Goal: Task Accomplishment & Management: Manage account settings

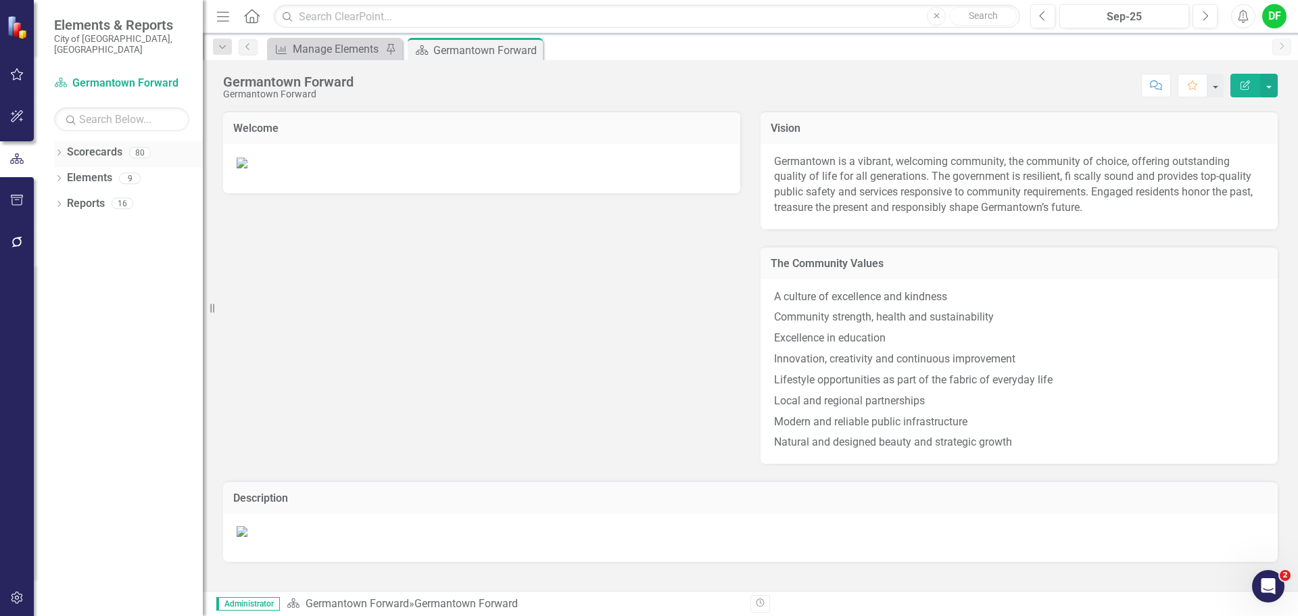
click at [60, 141] on div "Dropdown Scorecards 80" at bounding box center [128, 154] width 149 height 26
click at [57, 150] on icon "Dropdown" at bounding box center [58, 153] width 9 height 7
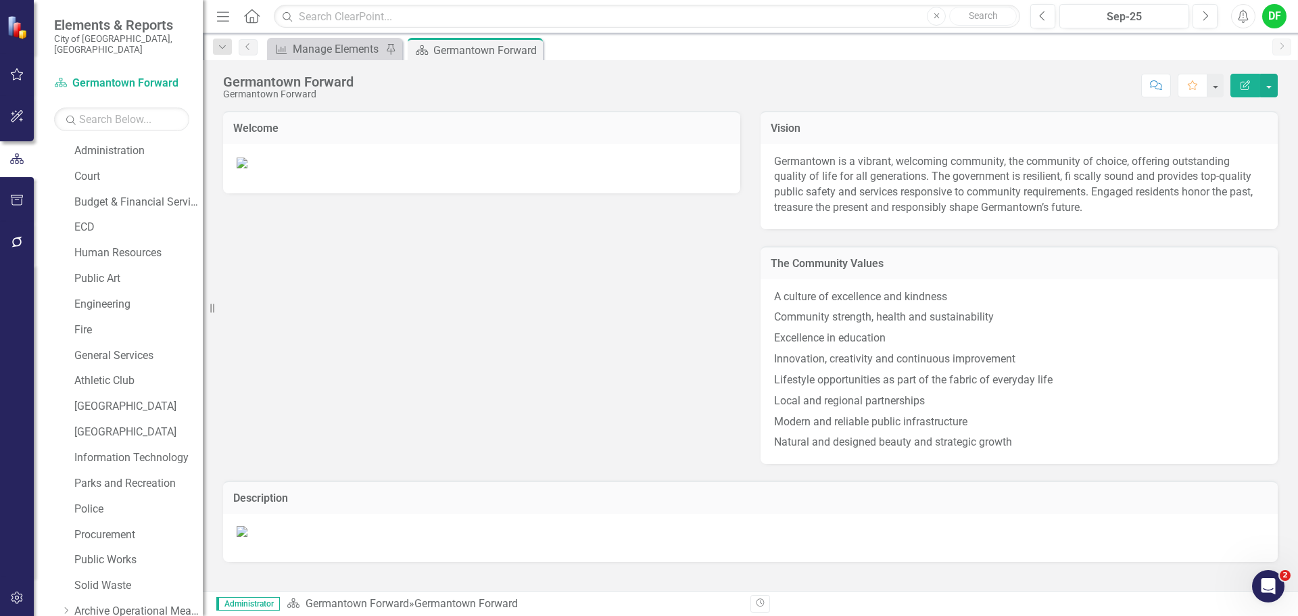
scroll to position [256, 0]
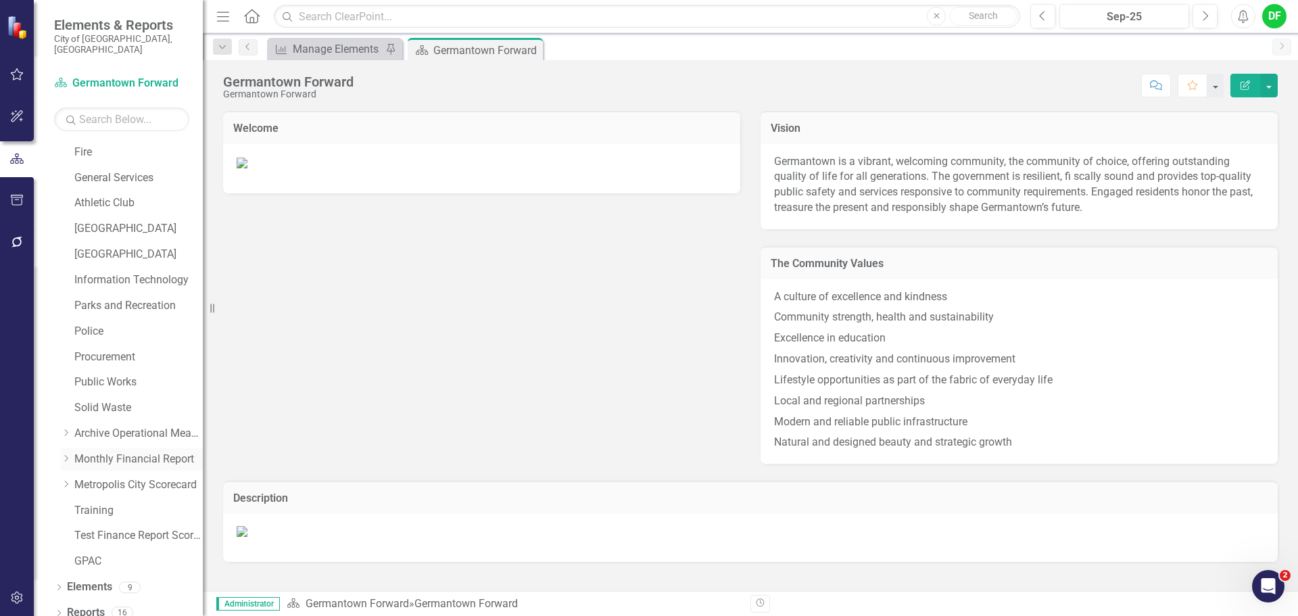
click at [68, 454] on icon "Dropdown" at bounding box center [66, 458] width 10 height 8
click at [1049, 16] on button "Previous" at bounding box center [1042, 16] width 25 height 24
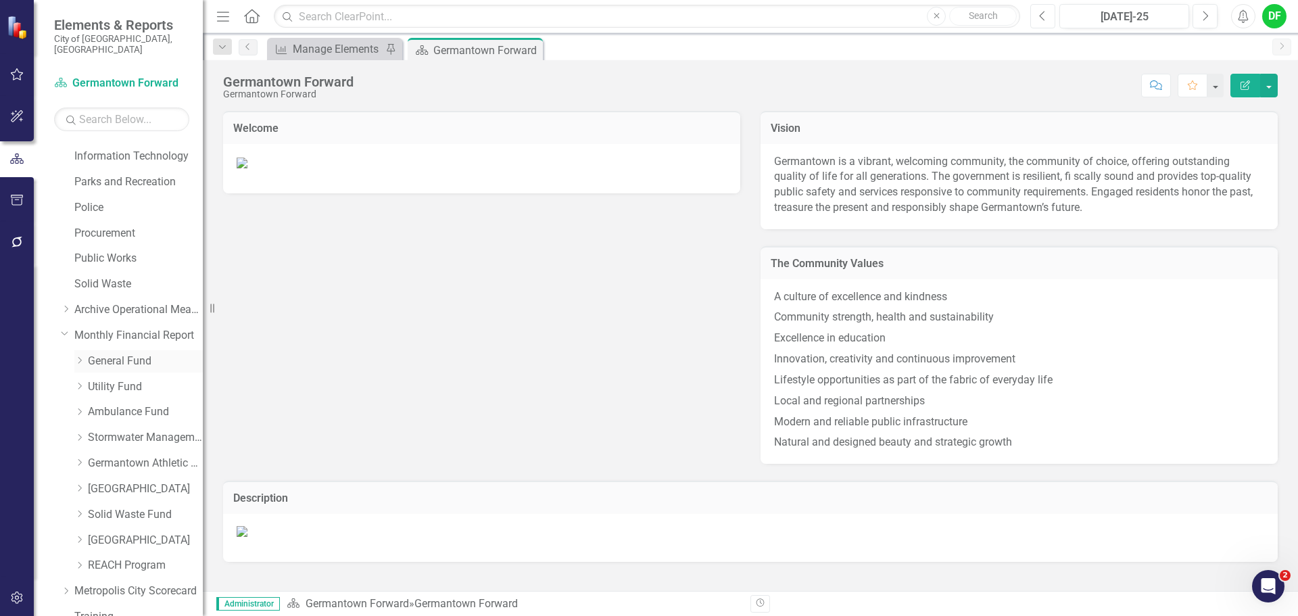
scroll to position [459, 0]
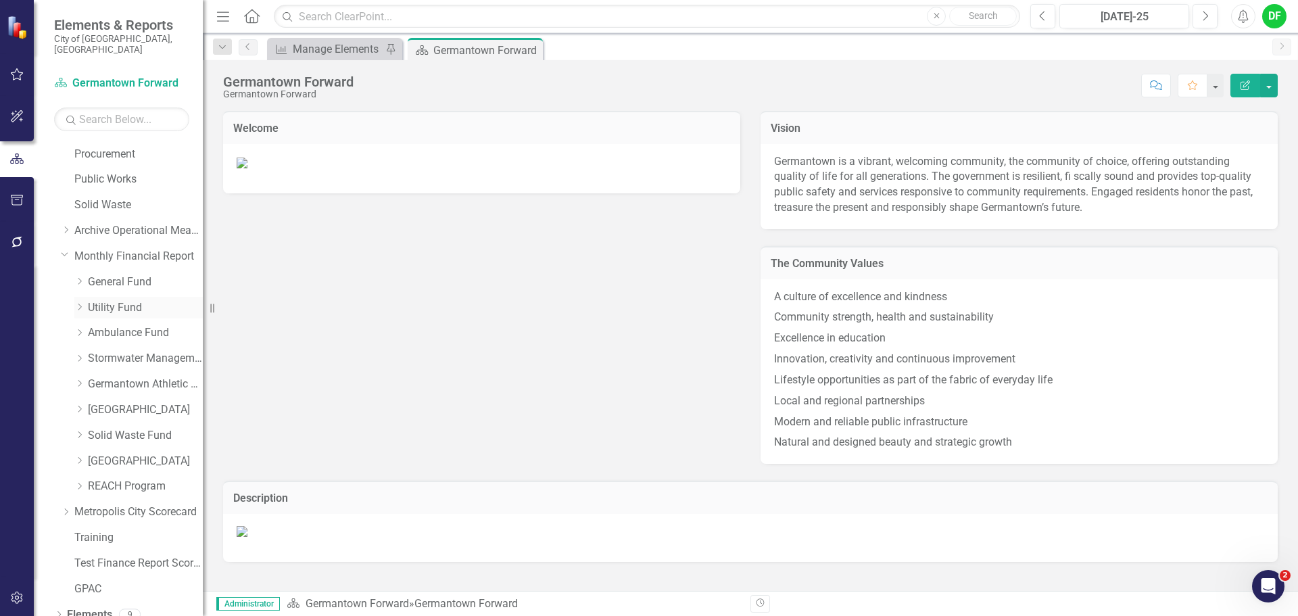
click at [95, 300] on link "Utility Fund" at bounding box center [145, 308] width 115 height 16
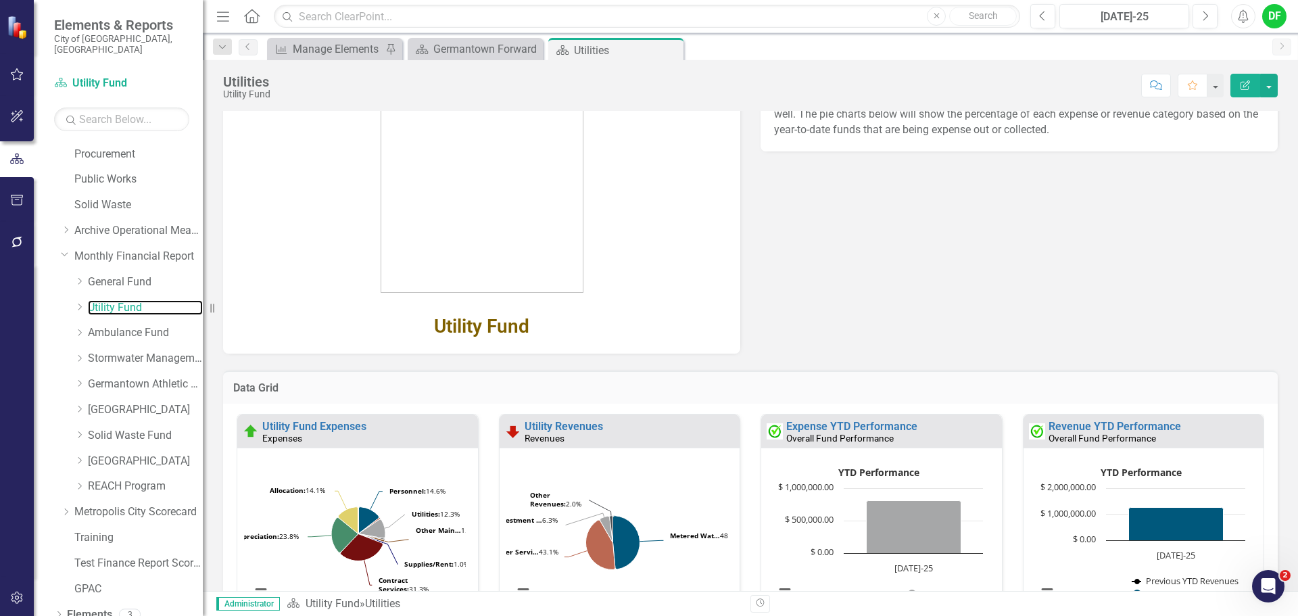
scroll to position [203, 0]
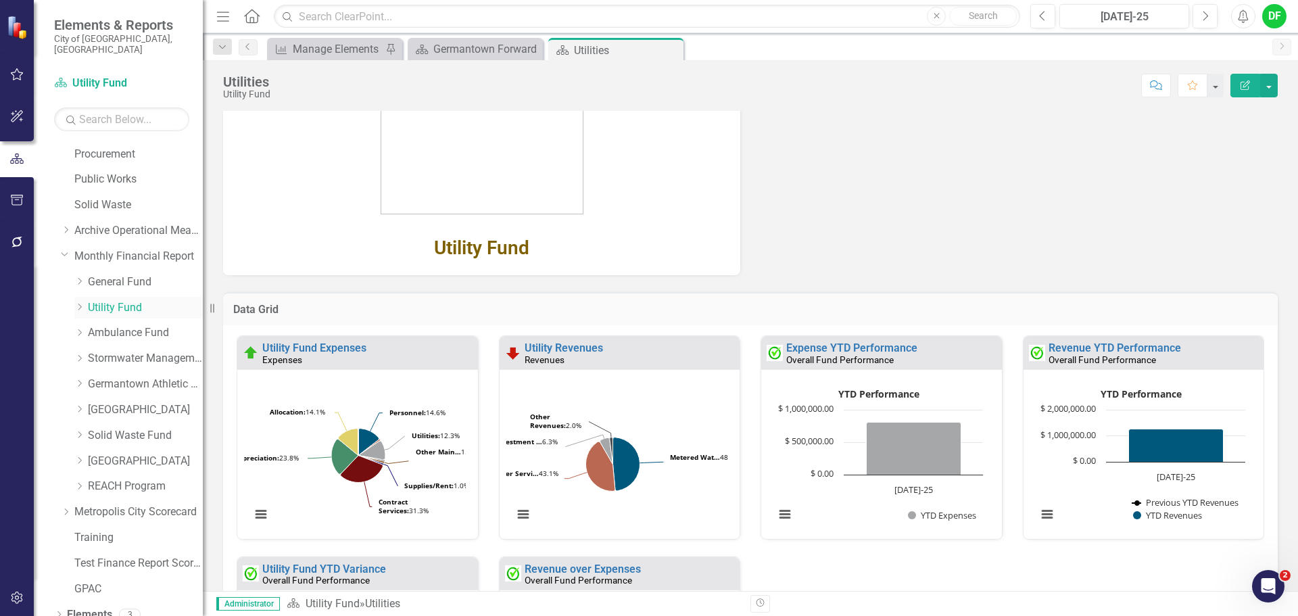
click at [80, 303] on icon "Dropdown" at bounding box center [79, 307] width 10 height 8
click at [137, 351] on link "Water Department" at bounding box center [151, 359] width 101 height 16
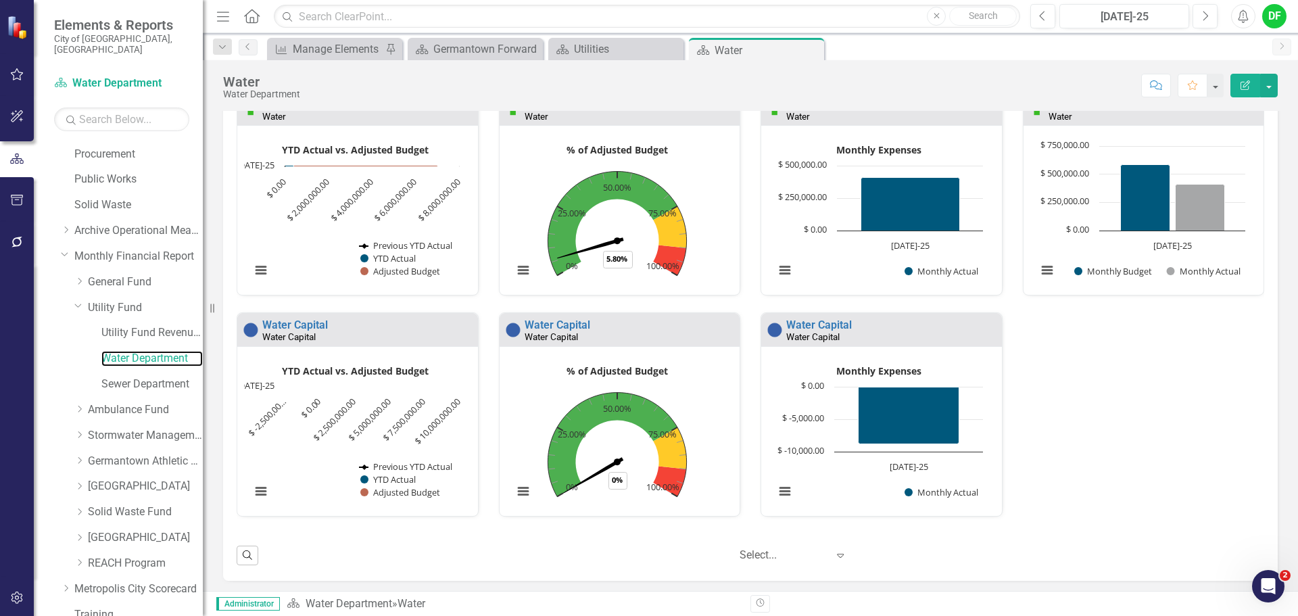
scroll to position [169, 0]
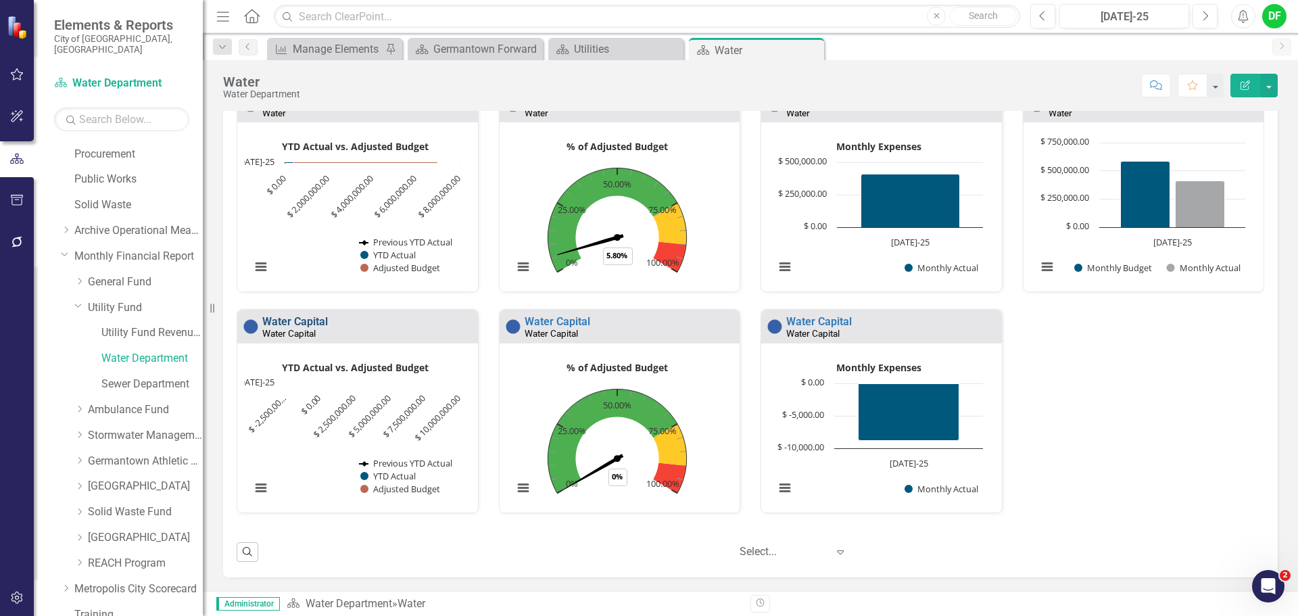
click at [314, 322] on link "Water Capital" at bounding box center [295, 321] width 66 height 13
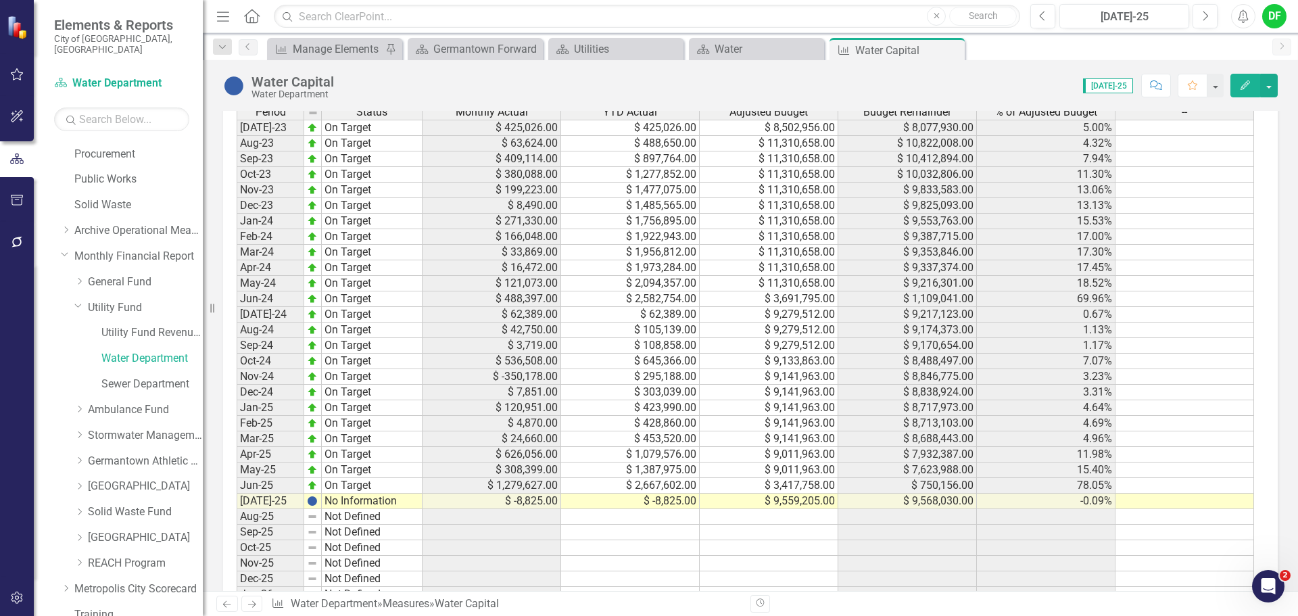
scroll to position [811, 0]
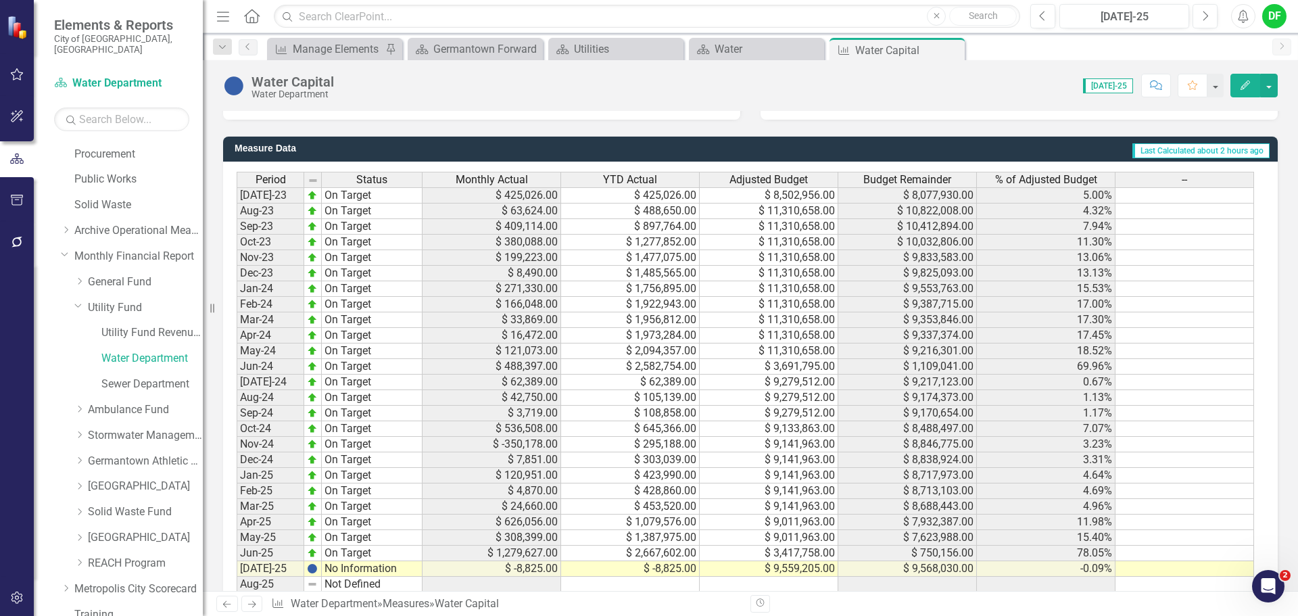
drag, startPoint x: 954, startPoint y: 48, endPoint x: 886, endPoint y: 58, distance: 68.3
click at [0, 0] on icon at bounding box center [0, 0] width 0 height 0
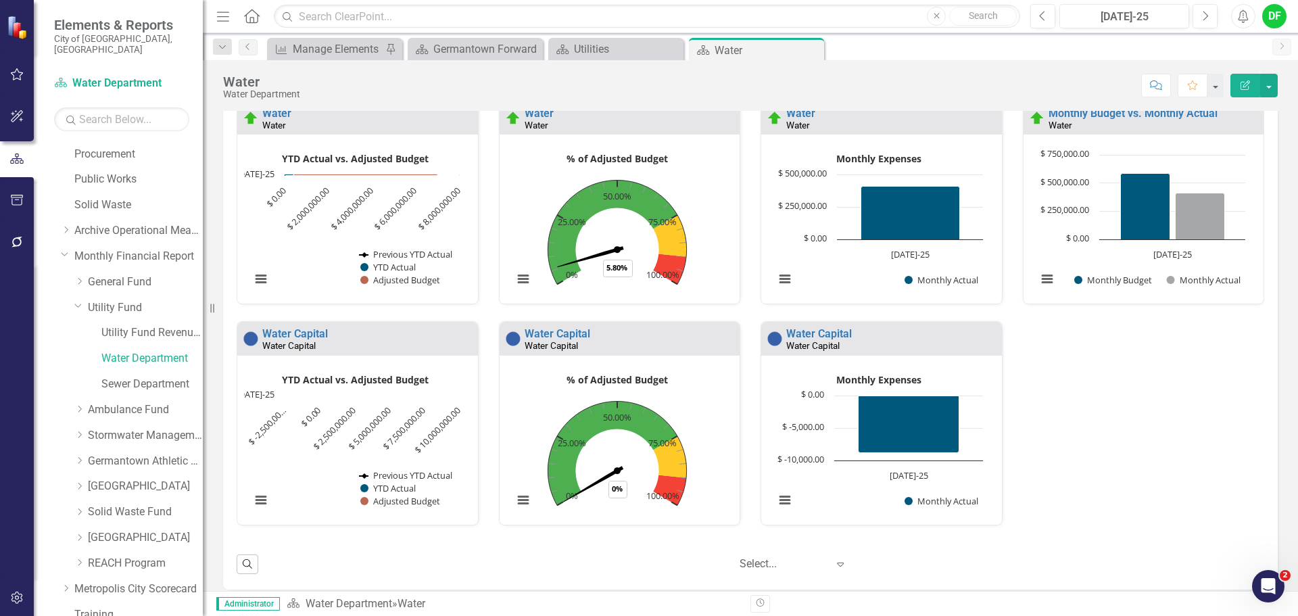
scroll to position [169, 0]
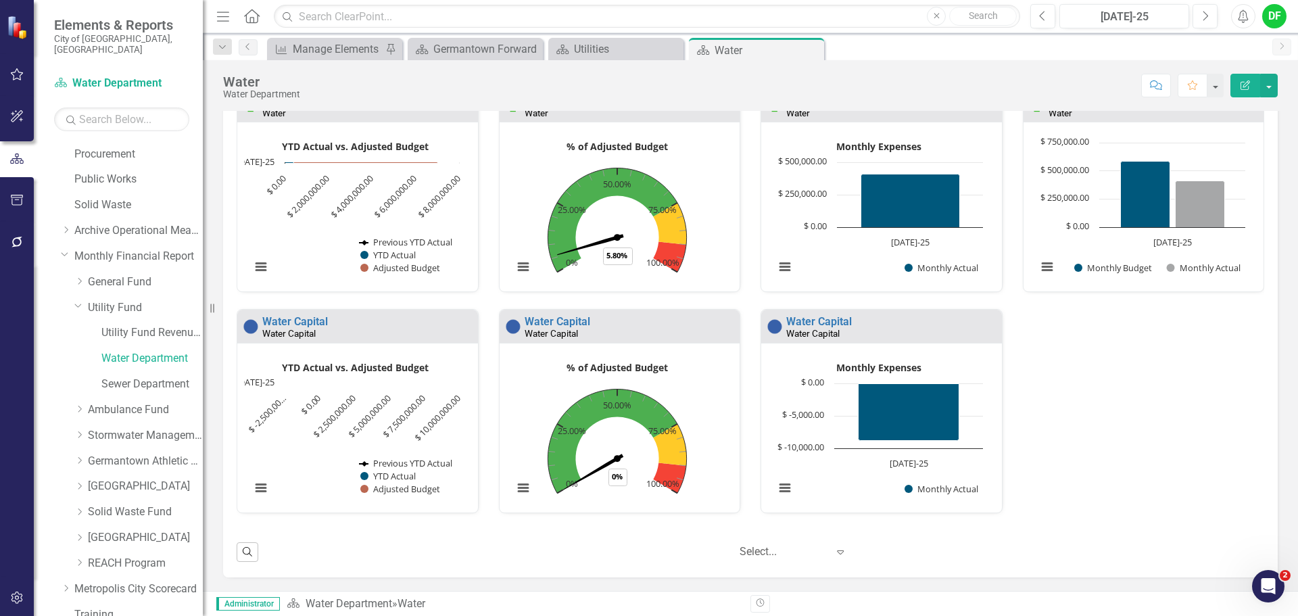
drag, startPoint x: 809, startPoint y: 52, endPoint x: 672, endPoint y: 75, distance: 138.4
click at [0, 0] on icon at bounding box center [0, 0] width 0 height 0
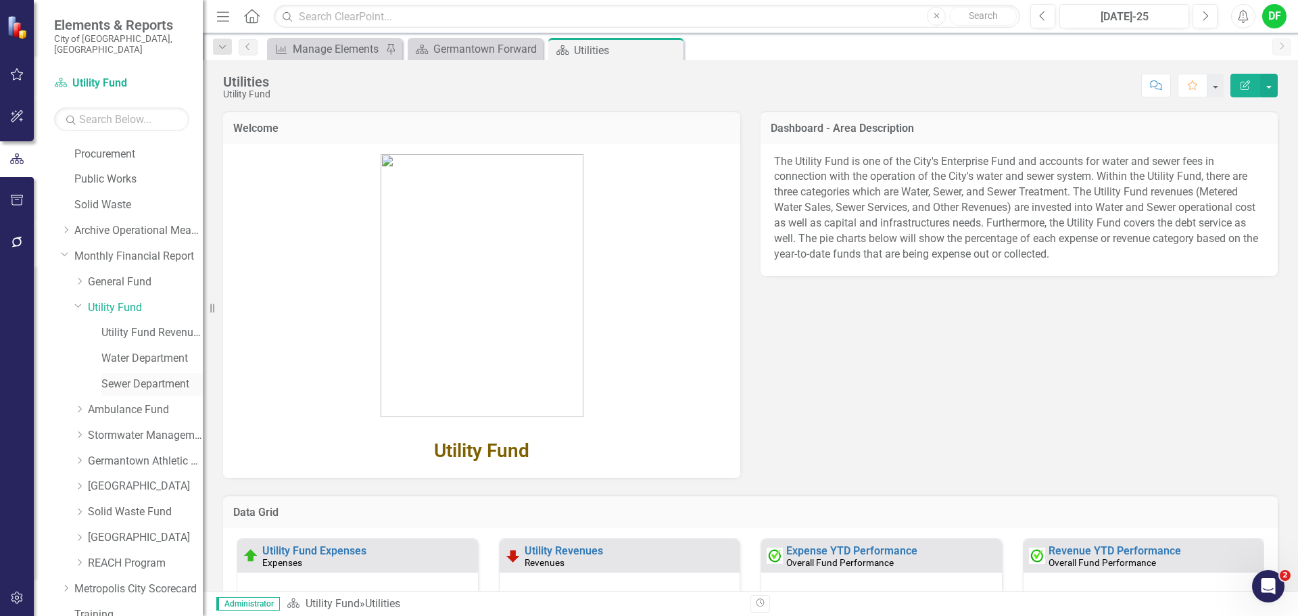
click at [127, 377] on link "Sewer Department" at bounding box center [151, 384] width 101 height 16
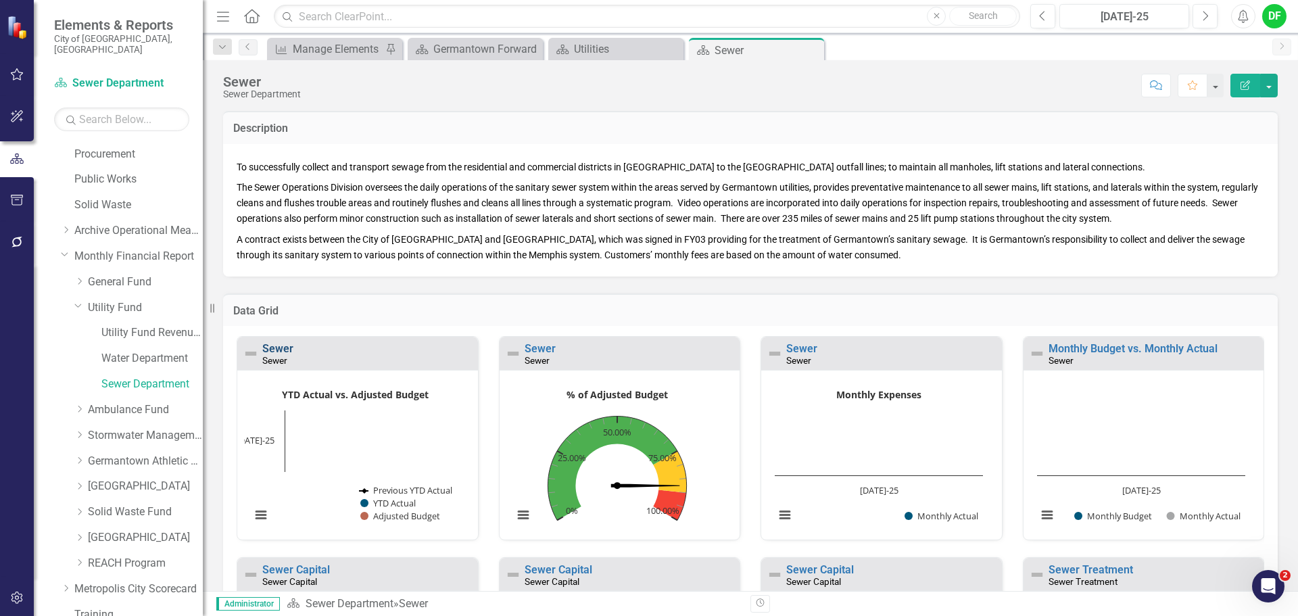
click at [272, 349] on link "Sewer" at bounding box center [277, 348] width 31 height 13
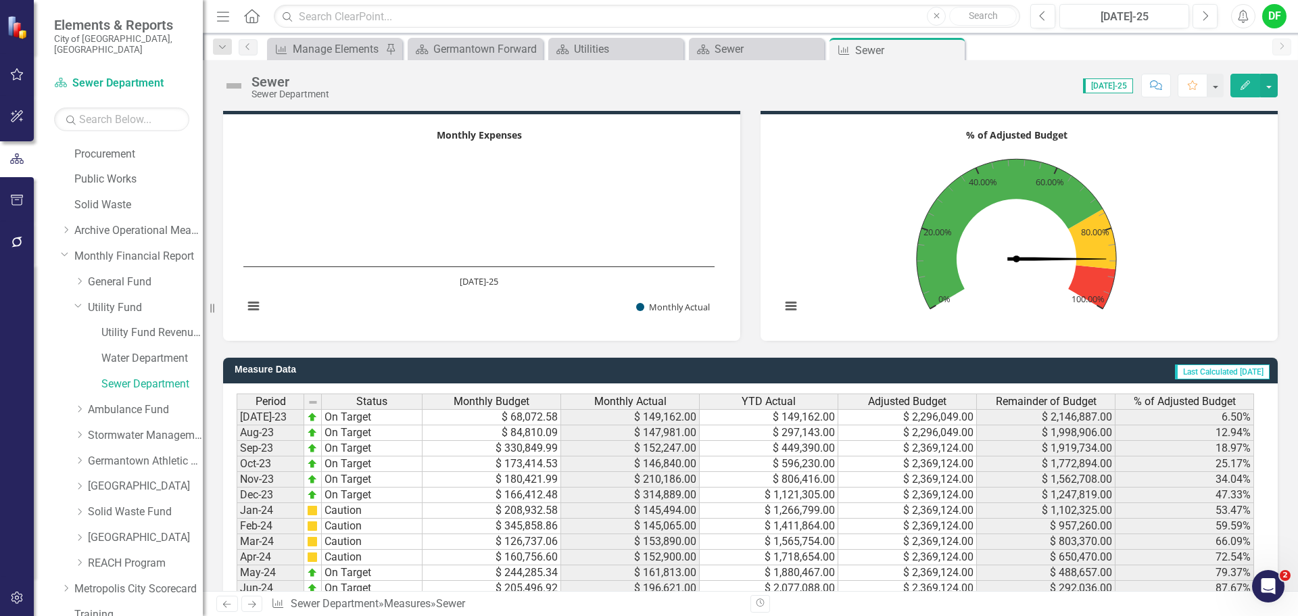
scroll to position [1343, 0]
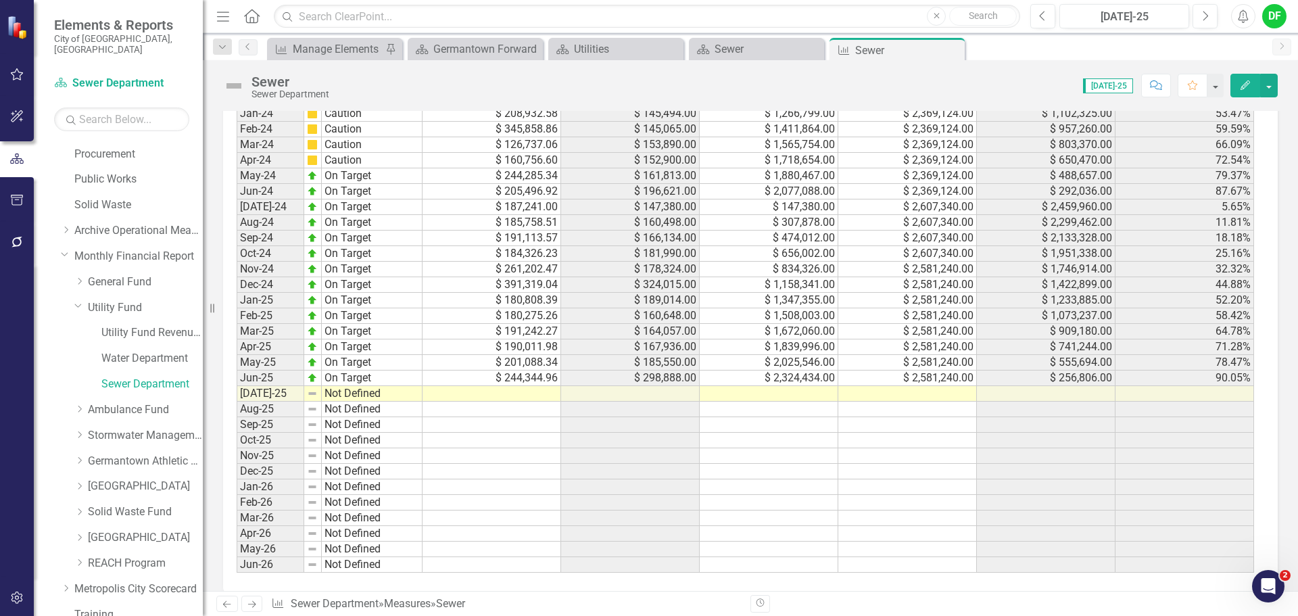
click at [945, 386] on td at bounding box center [907, 394] width 139 height 16
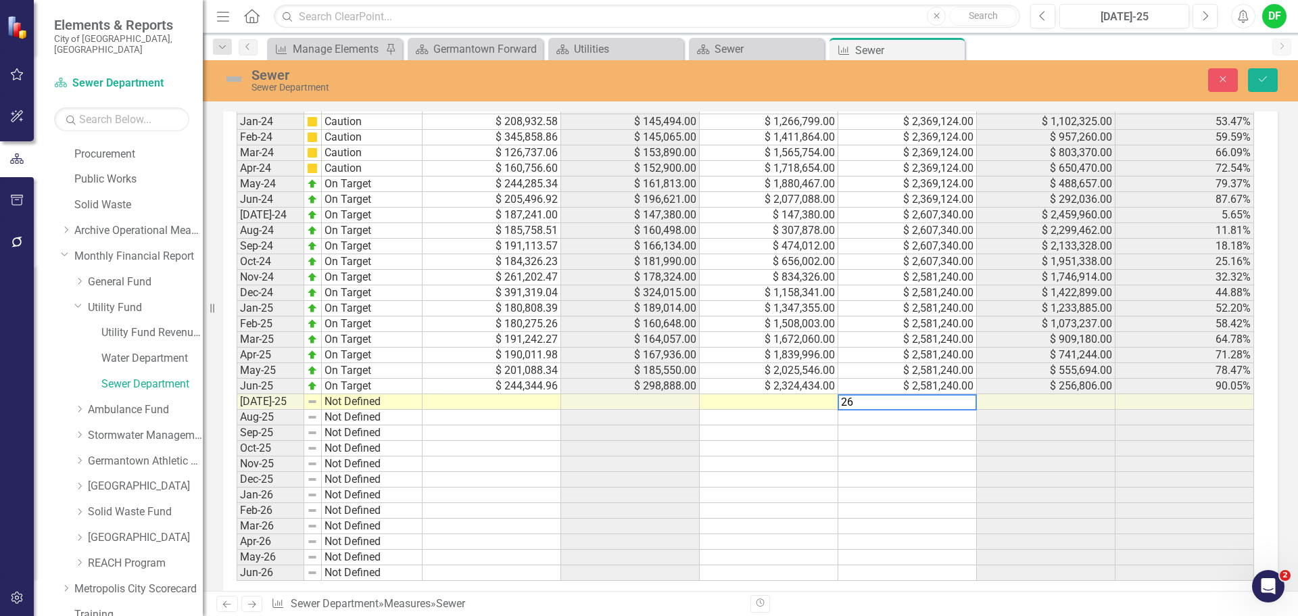
scroll to position [1350, 0]
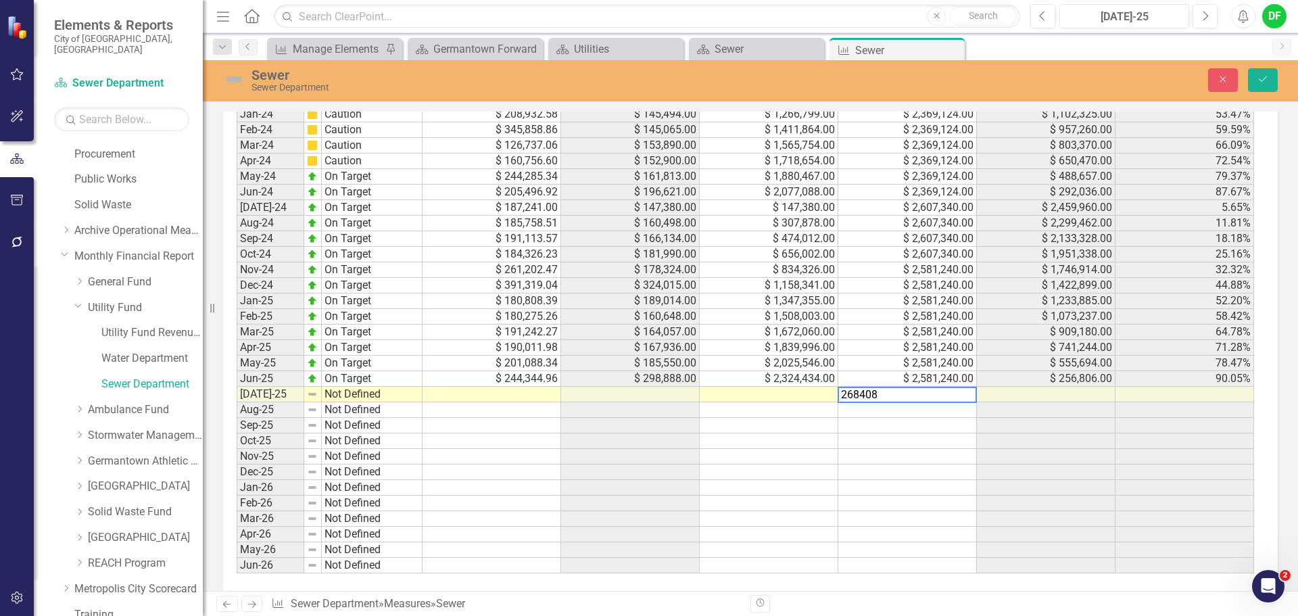
type textarea "2684086"
type textarea "167094.59"
click at [226, 82] on img at bounding box center [234, 79] width 22 height 22
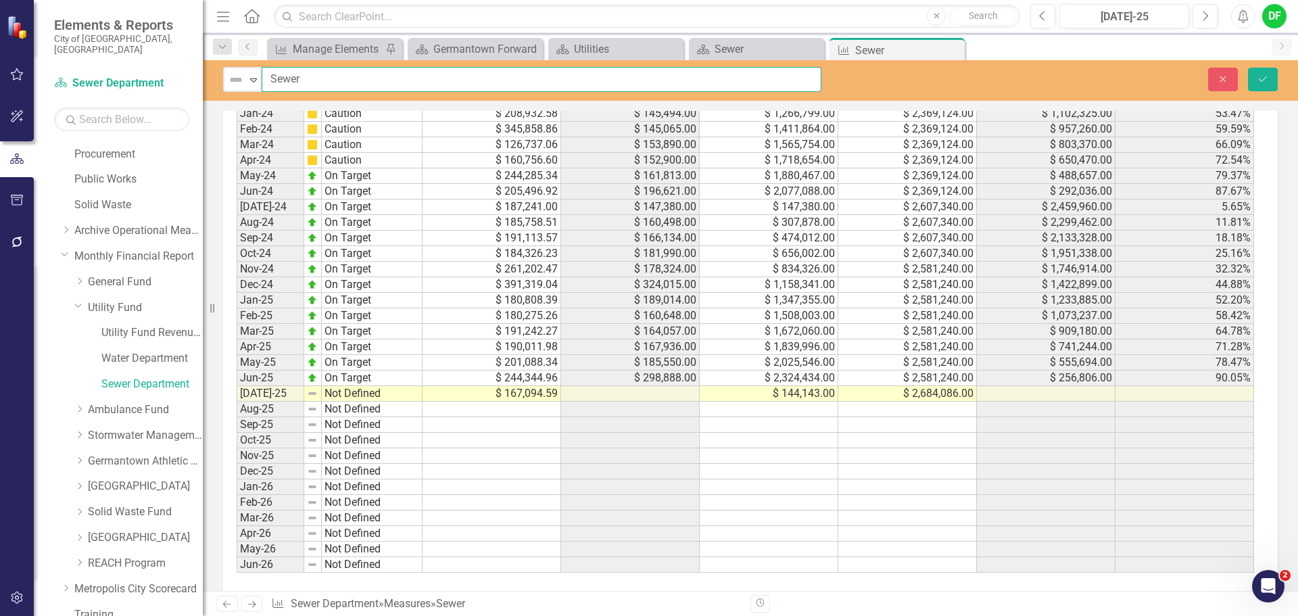
click at [262, 77] on input "Sewer" at bounding box center [542, 79] width 560 height 25
click at [250, 80] on icon "Expand" at bounding box center [254, 79] width 14 height 11
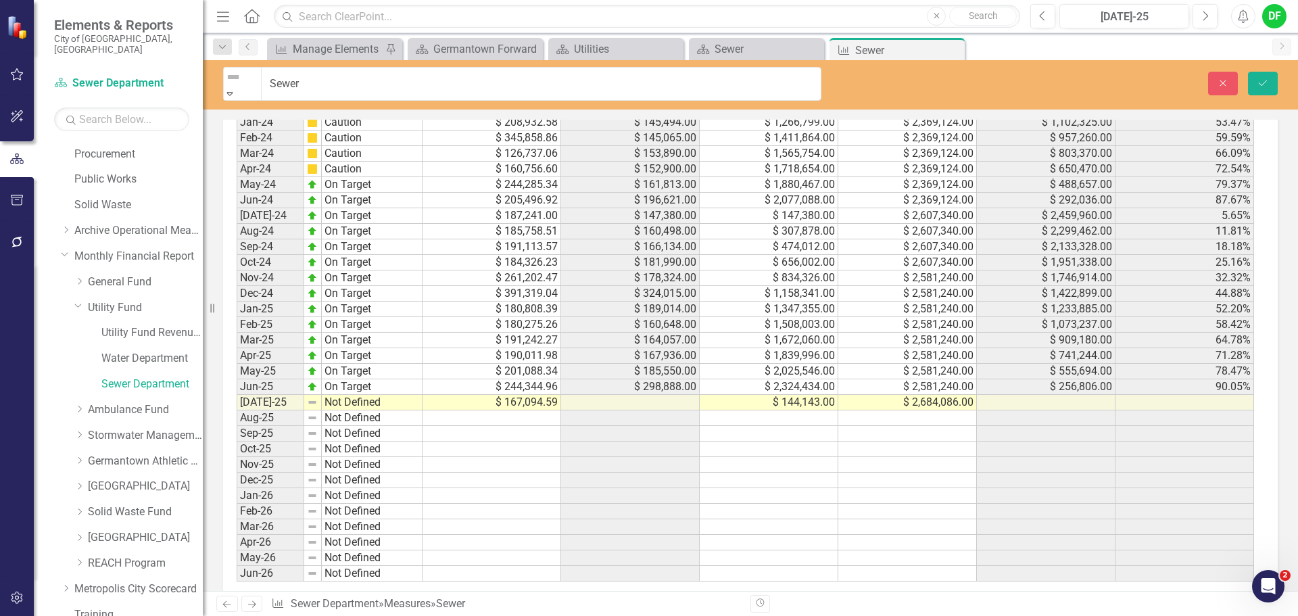
click at [1261, 78] on icon "Save" at bounding box center [1262, 82] width 12 height 9
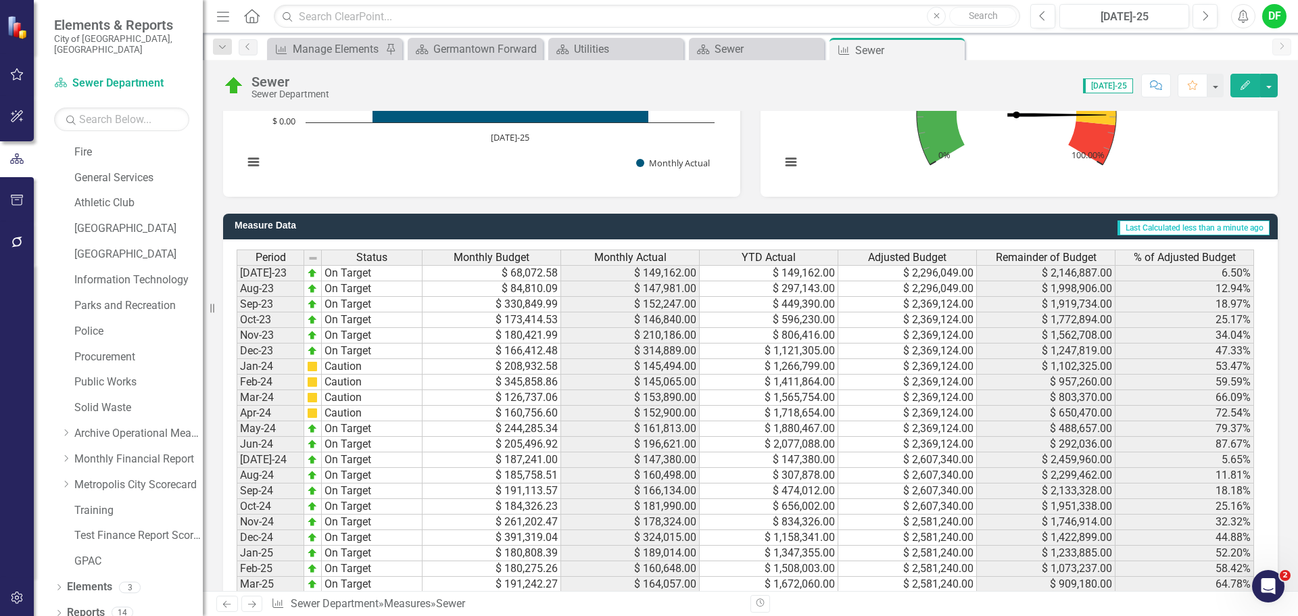
scroll to position [1081, 0]
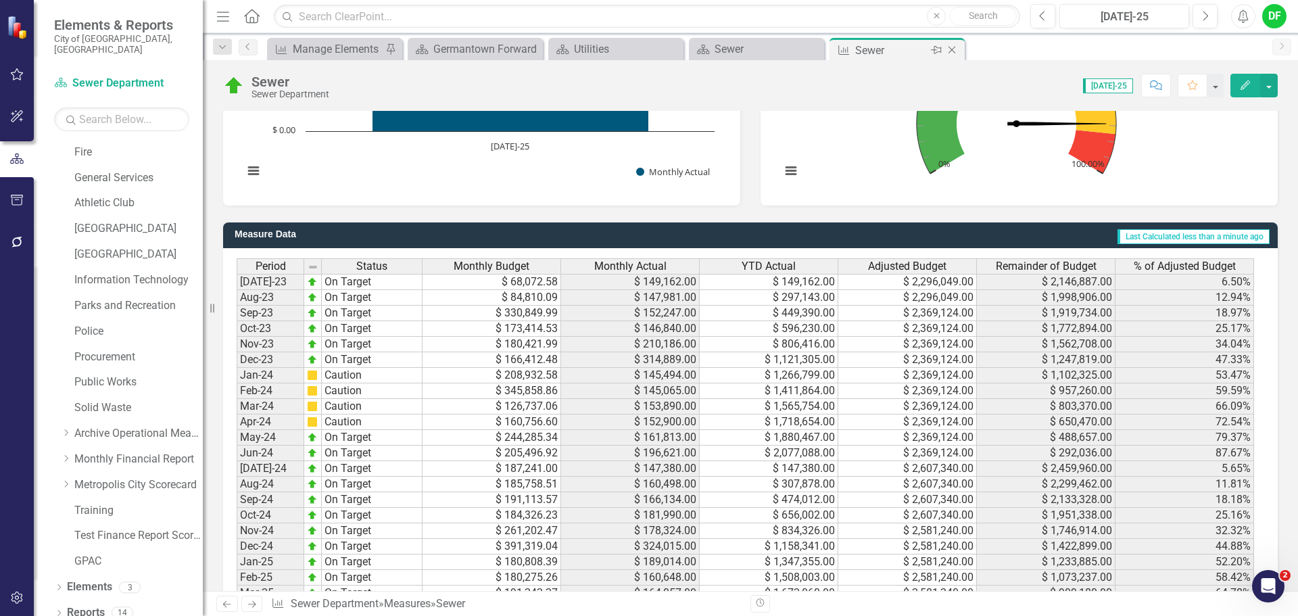
click at [951, 50] on icon "Close" at bounding box center [952, 50] width 14 height 11
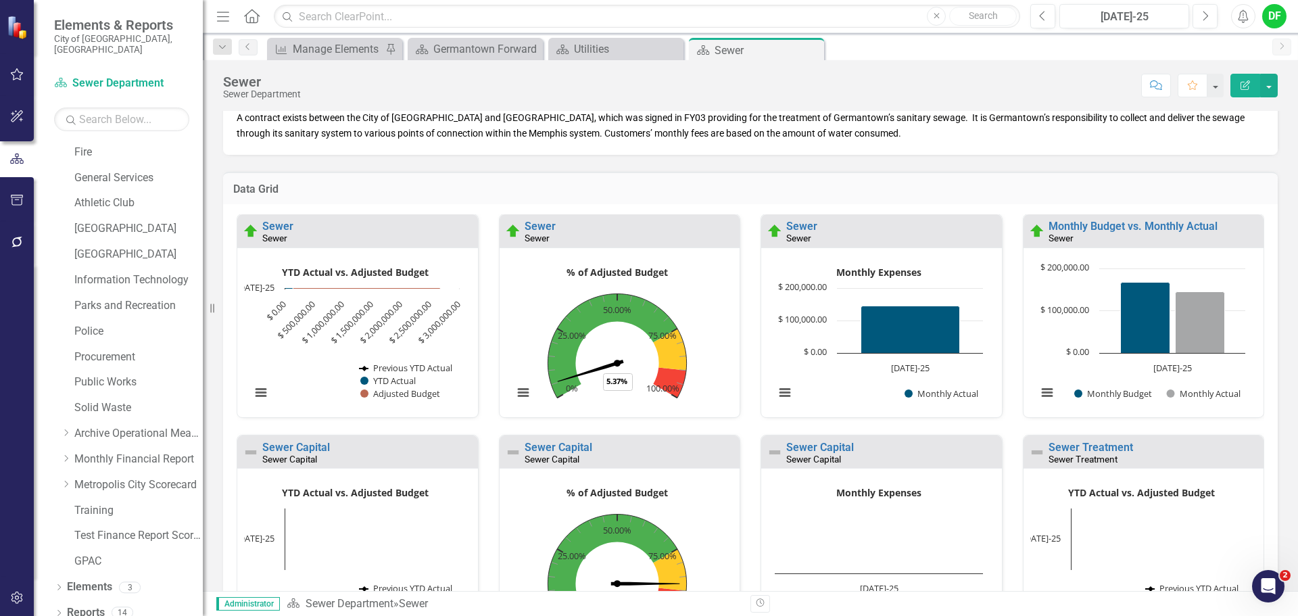
scroll to position [270, 0]
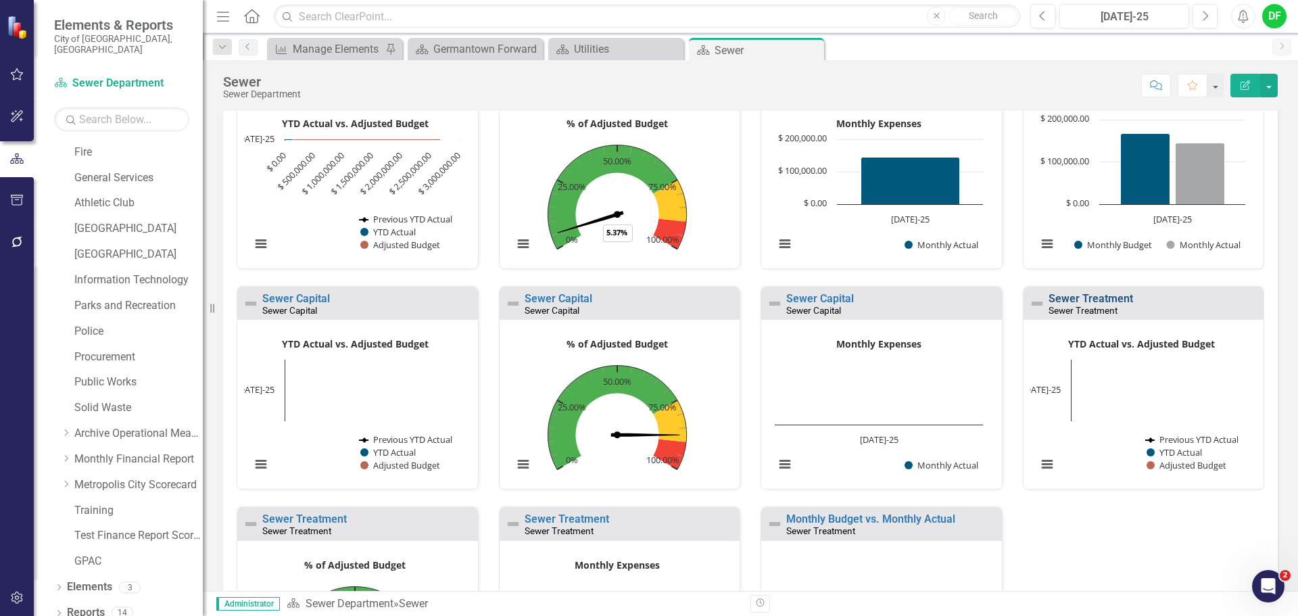
click at [1048, 299] on link "Sewer Treatment" at bounding box center [1090, 298] width 84 height 13
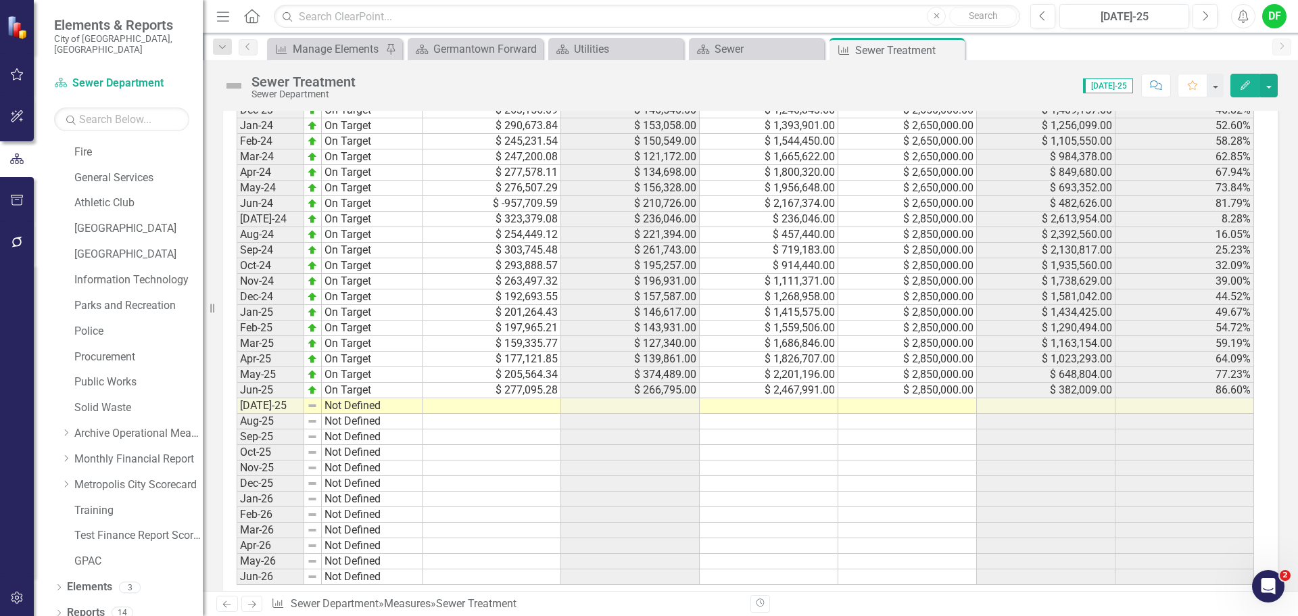
scroll to position [1343, 0]
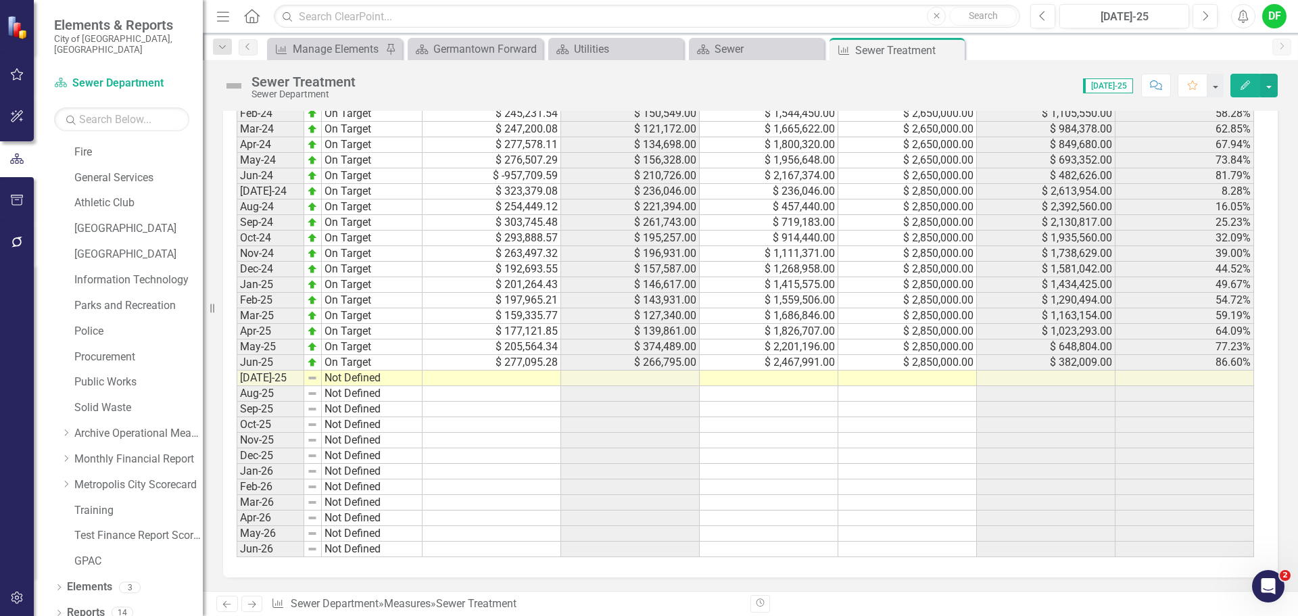
click at [906, 384] on td at bounding box center [907, 378] width 139 height 16
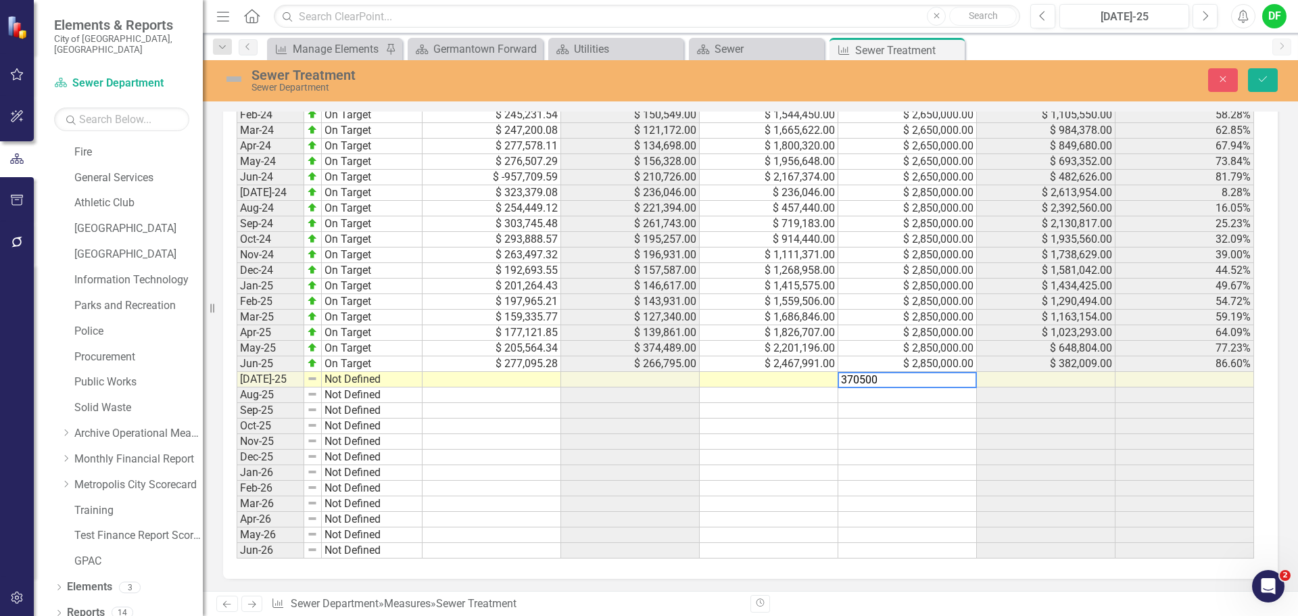
type textarea "3705000"
type textarea "267621.18"
click at [237, 80] on img at bounding box center [234, 79] width 22 height 22
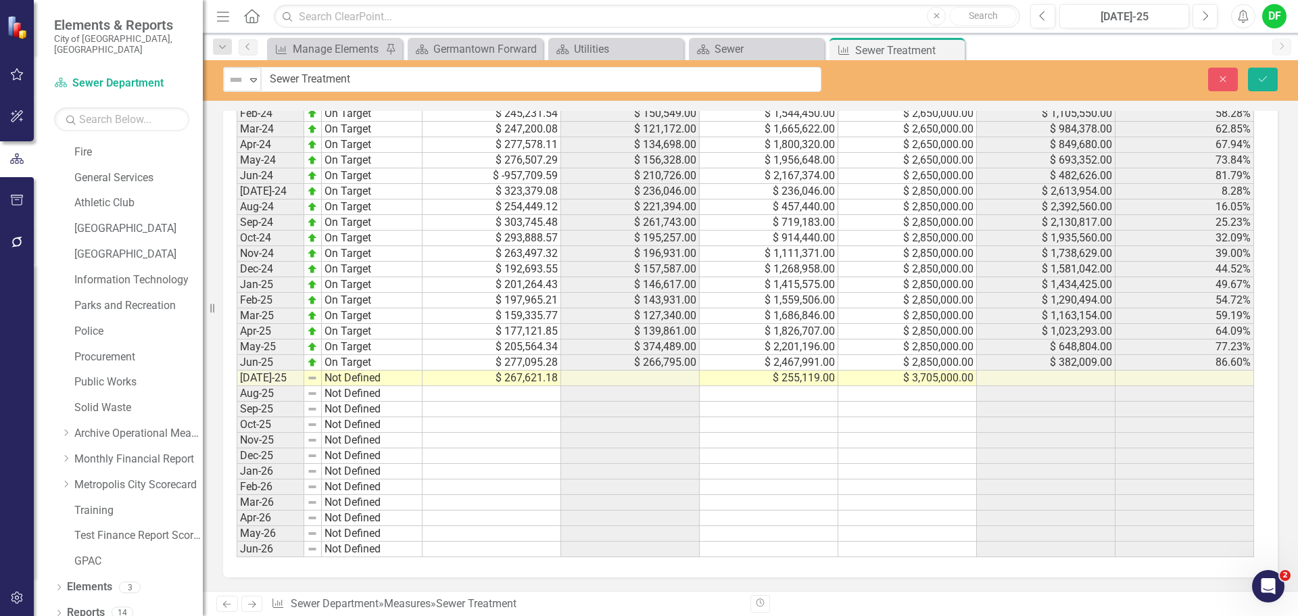
click at [255, 76] on icon "Expand" at bounding box center [254, 79] width 14 height 11
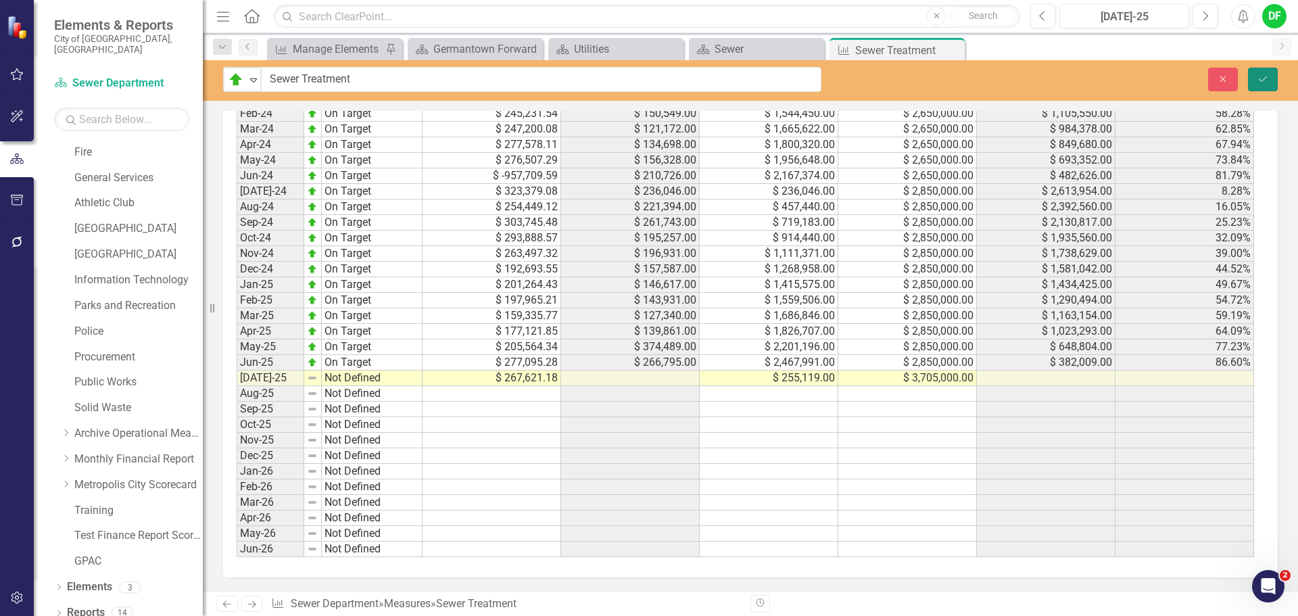
click at [1268, 78] on icon "Save" at bounding box center [1262, 78] width 12 height 9
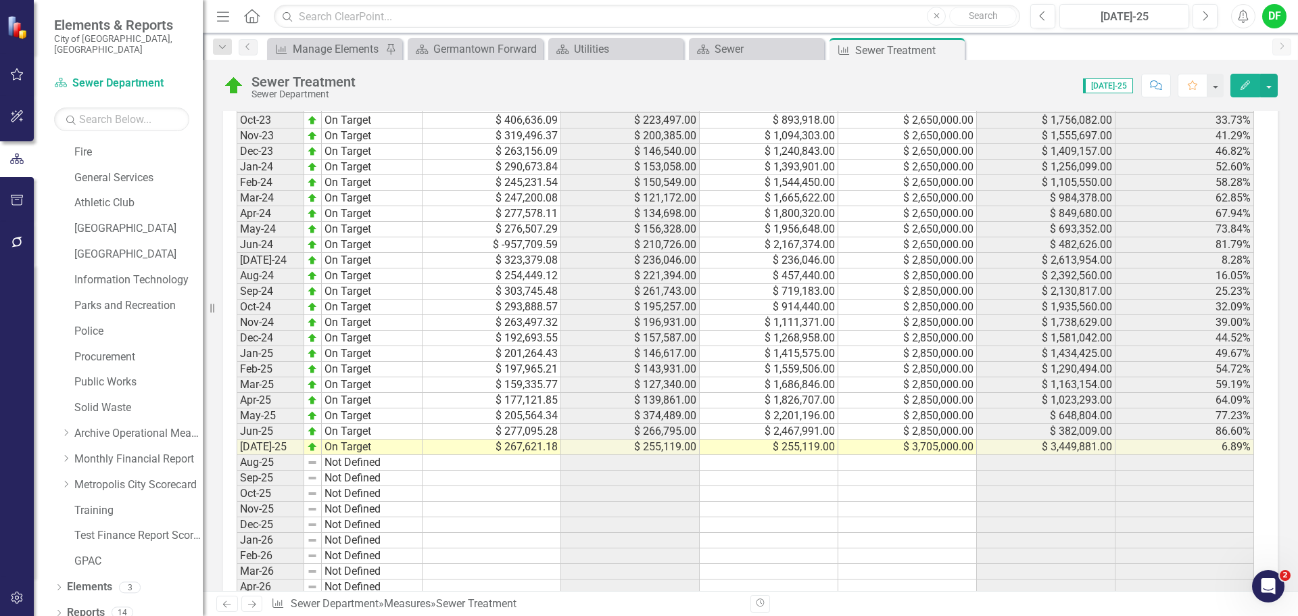
scroll to position [1284, 0]
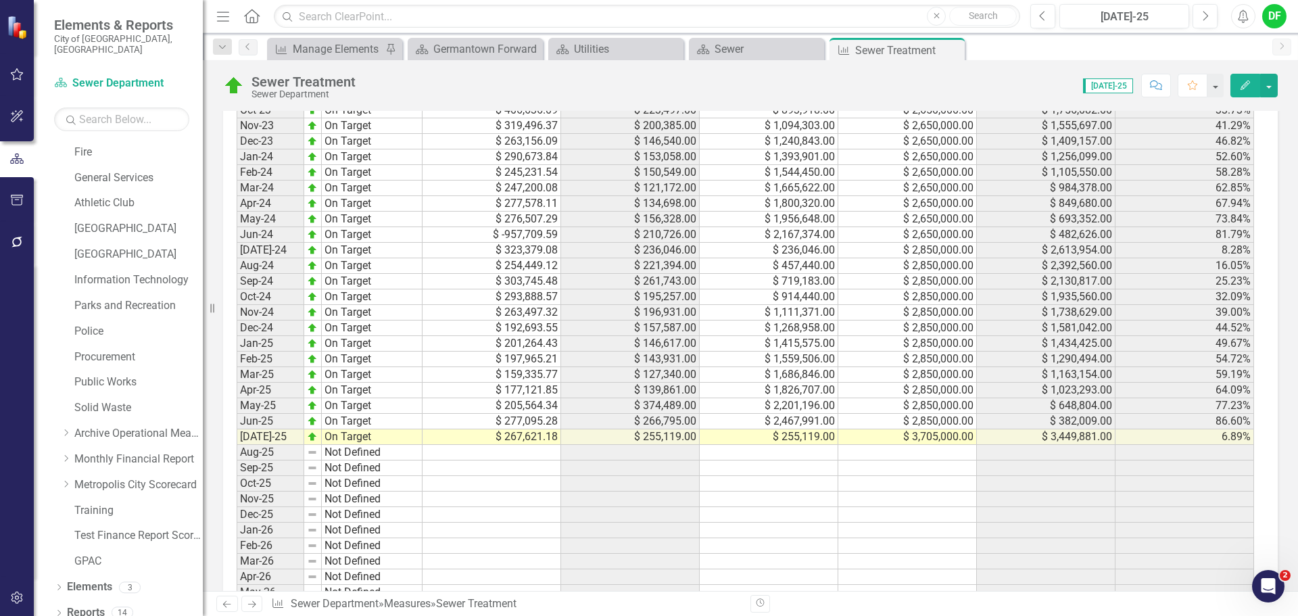
drag, startPoint x: 949, startPoint y: 50, endPoint x: 884, endPoint y: 55, distance: 65.1
click at [0, 0] on icon "Close" at bounding box center [0, 0] width 0 height 0
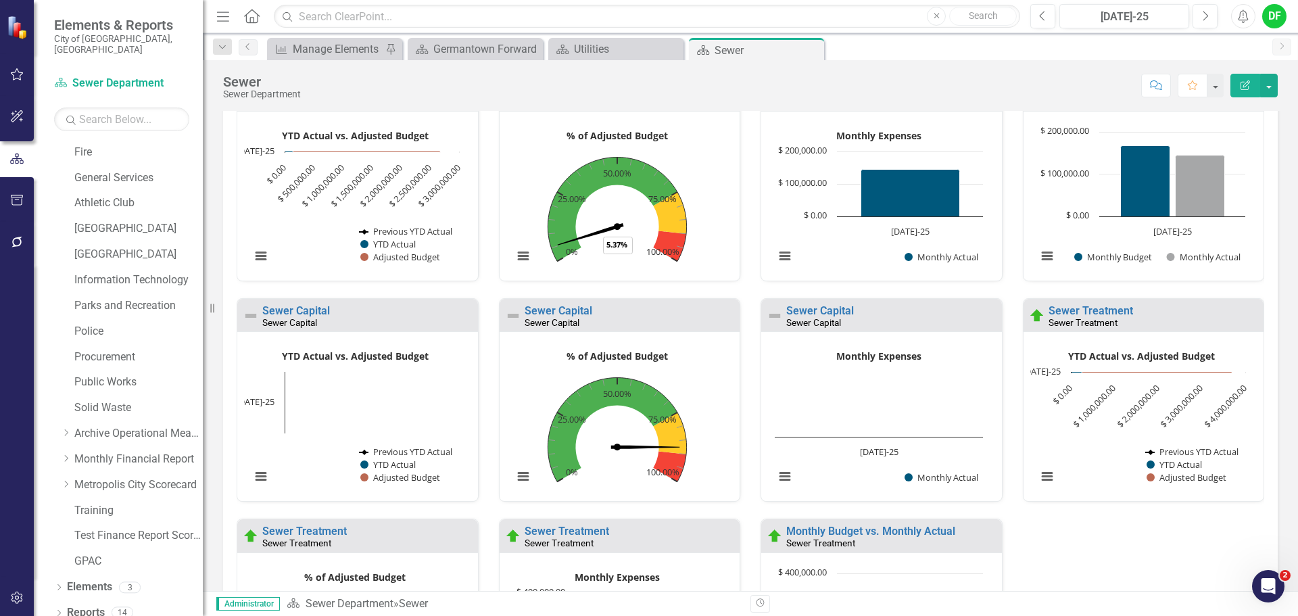
scroll to position [270, 0]
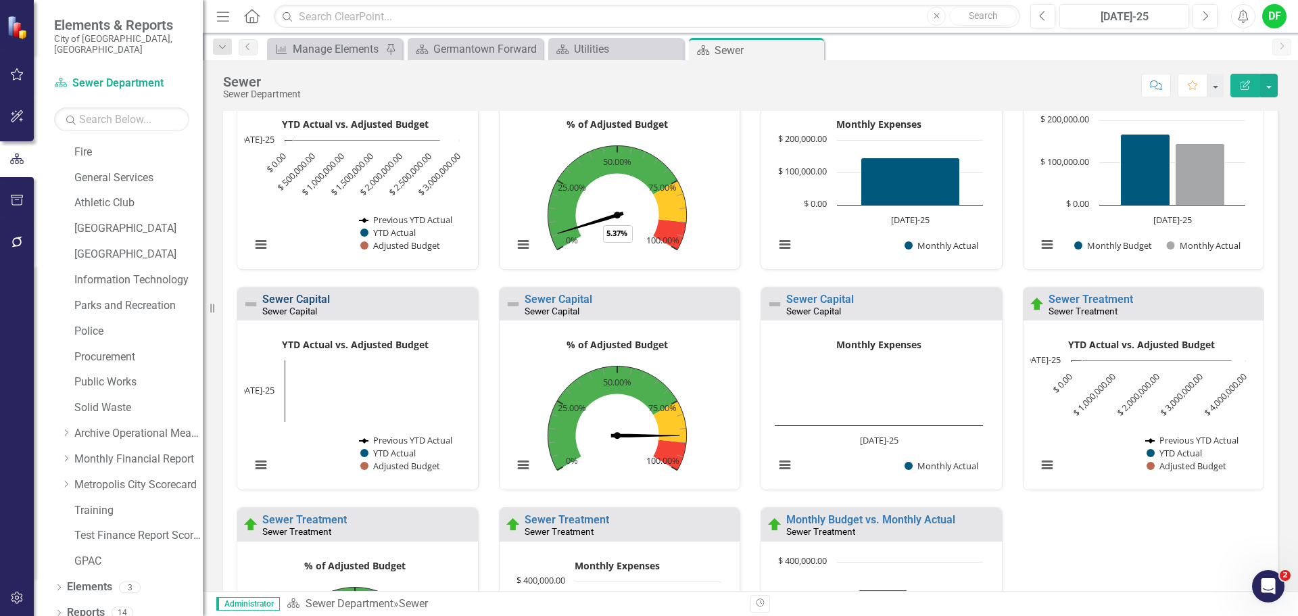
click at [296, 297] on link "Sewer Capital" at bounding box center [296, 299] width 68 height 13
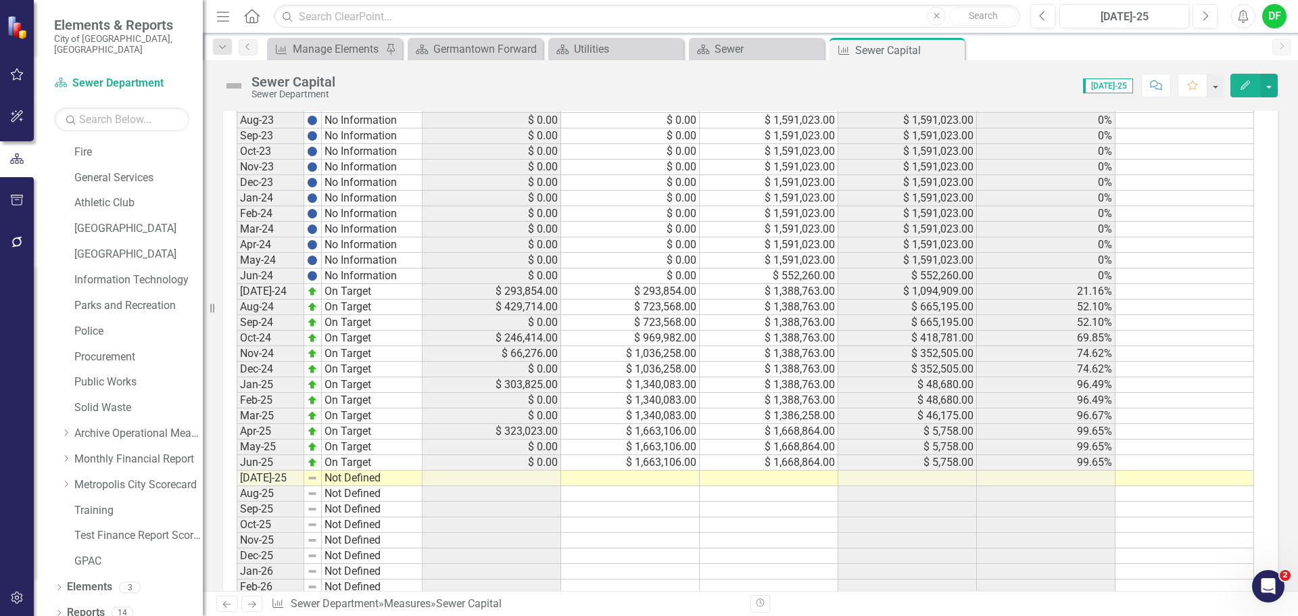
scroll to position [1002, 0]
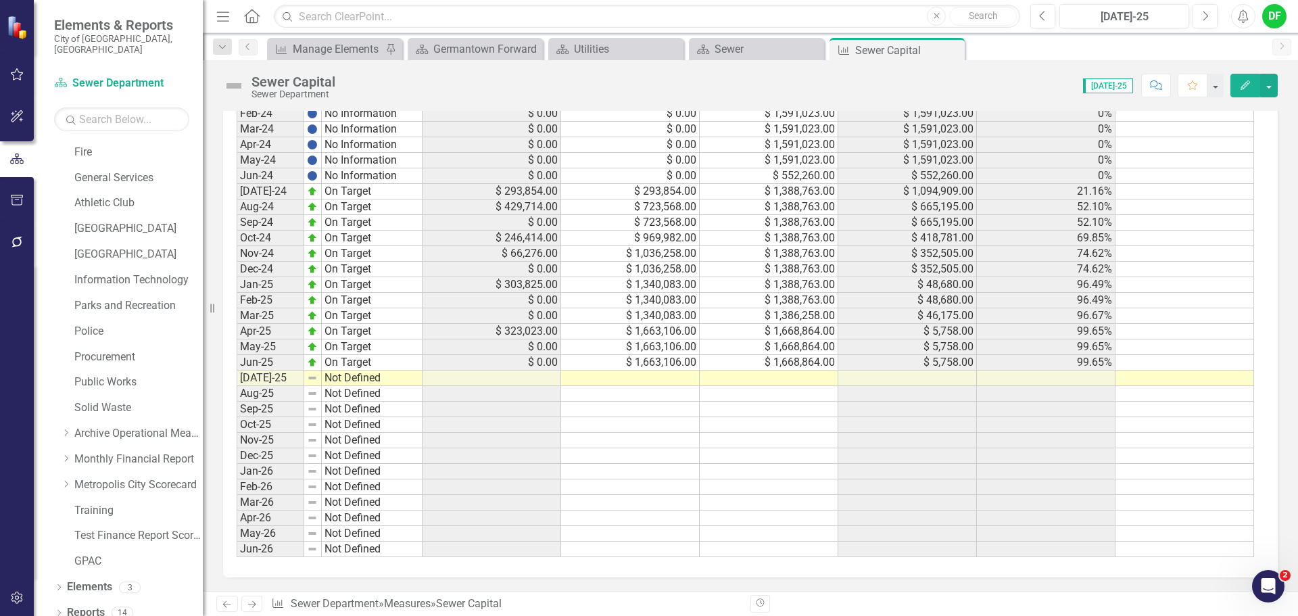
click at [793, 381] on td at bounding box center [768, 378] width 139 height 16
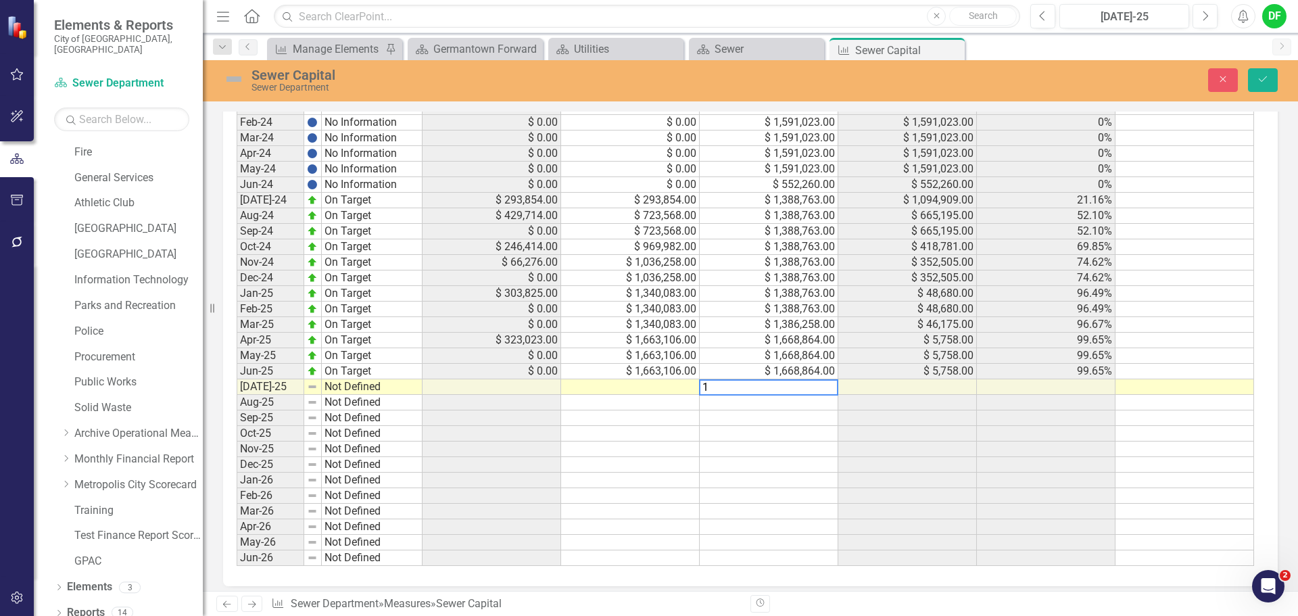
scroll to position [1009, 0]
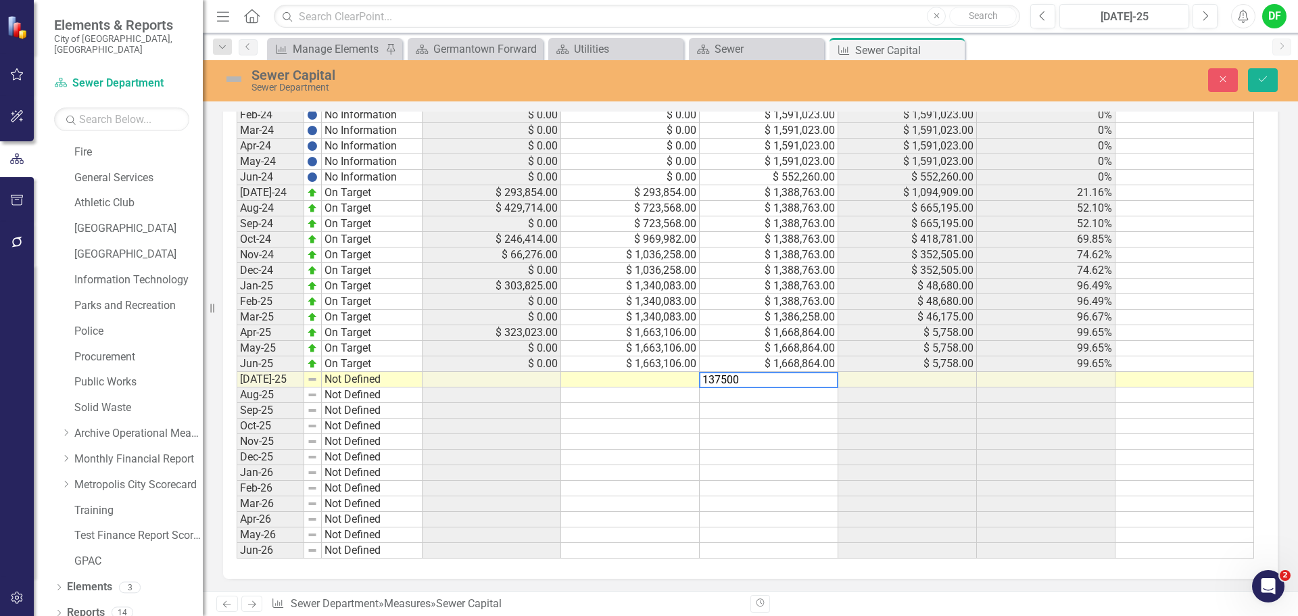
type textarea "1375000"
type textarea "0"
click at [234, 87] on img at bounding box center [234, 79] width 22 height 22
click at [234, 84] on img at bounding box center [234, 79] width 22 height 22
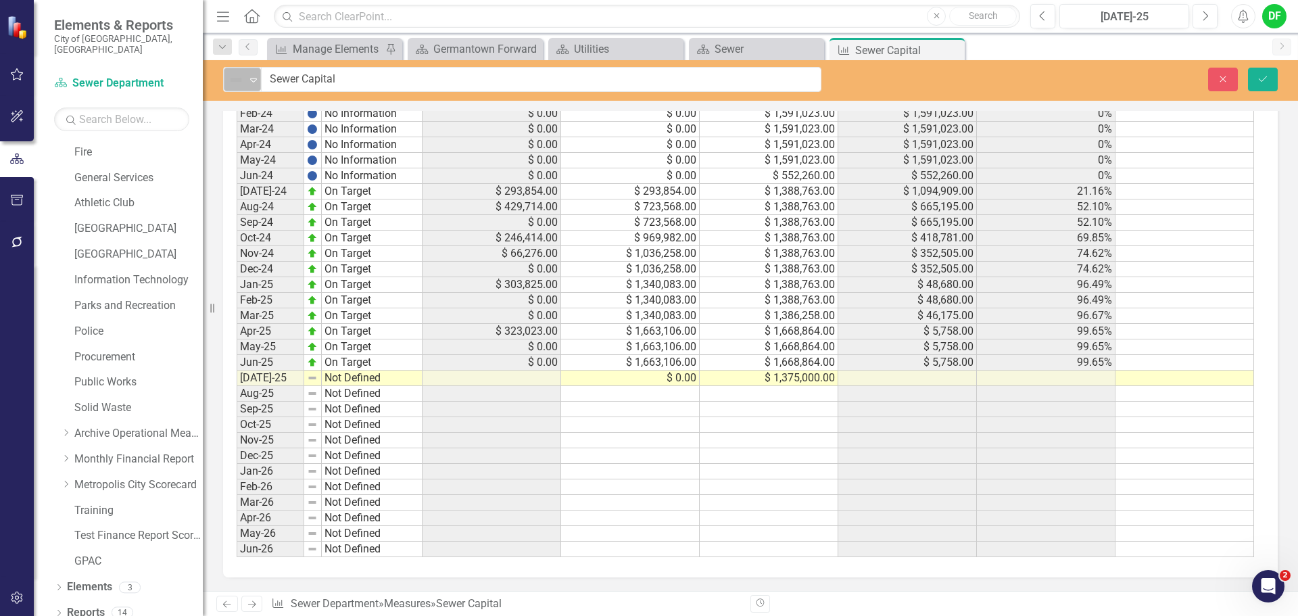
click at [247, 80] on icon "Expand" at bounding box center [254, 79] width 14 height 11
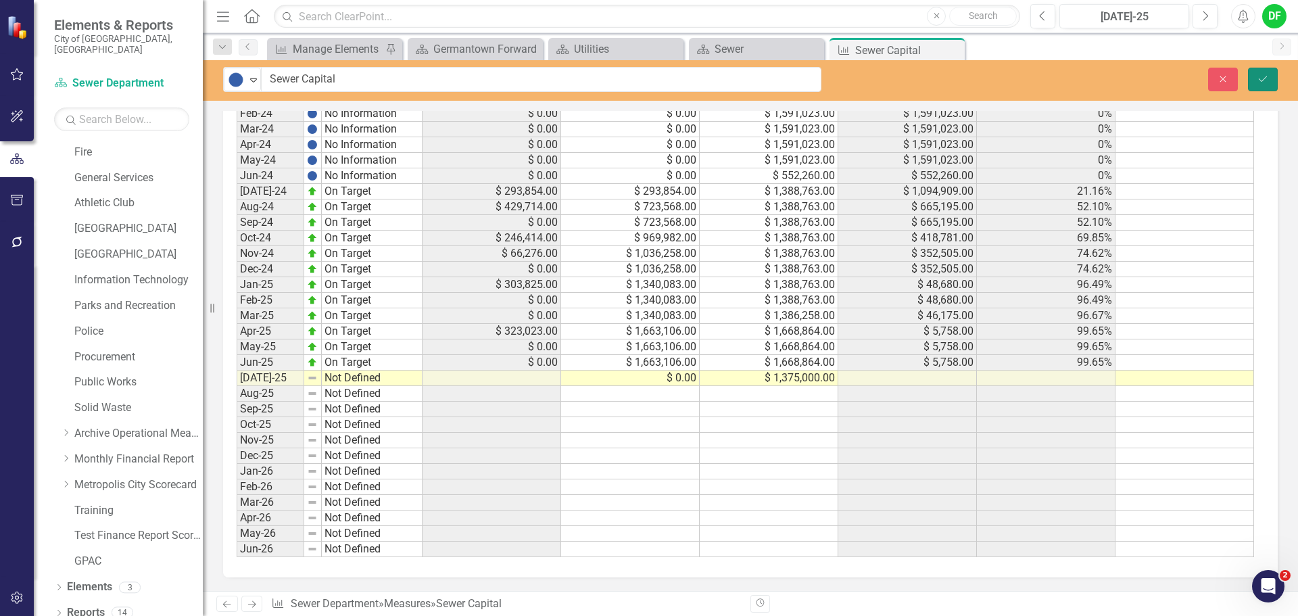
click at [1266, 75] on icon "Save" at bounding box center [1262, 78] width 12 height 9
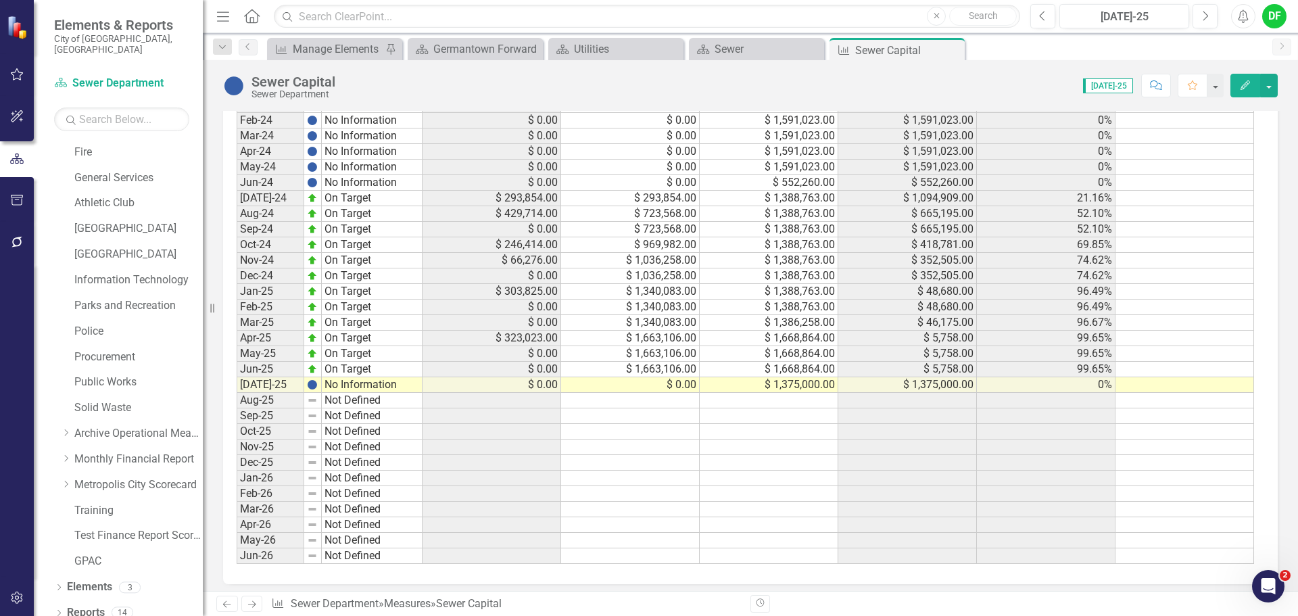
scroll to position [1002, 0]
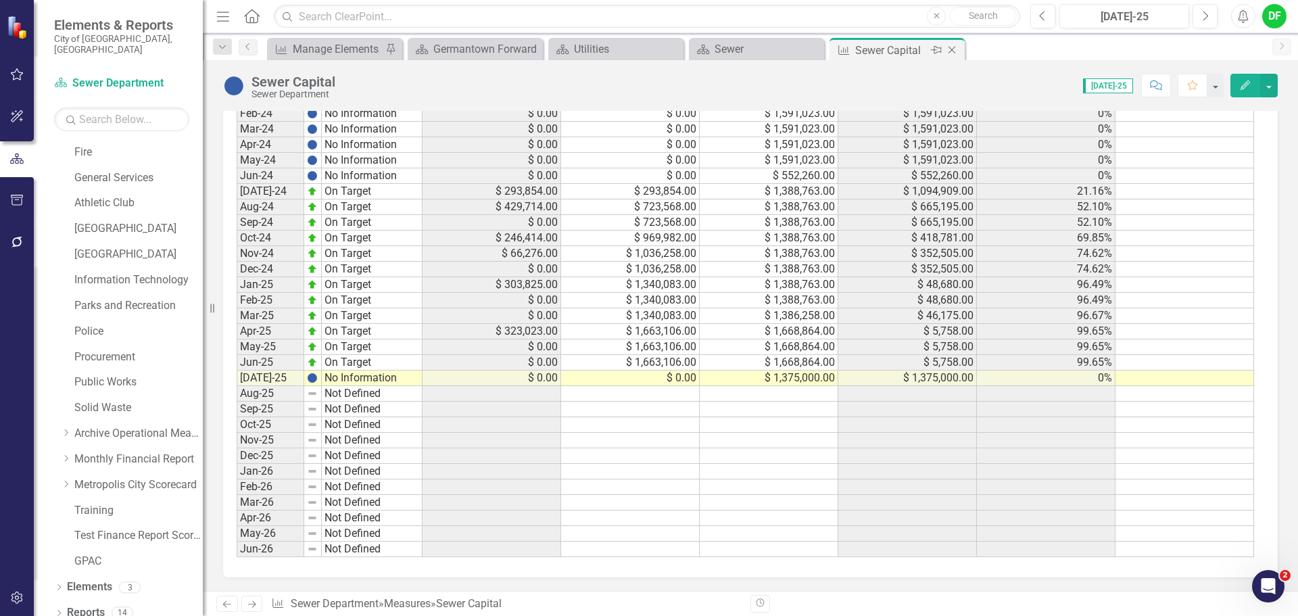
click at [953, 47] on icon "Close" at bounding box center [952, 50] width 14 height 11
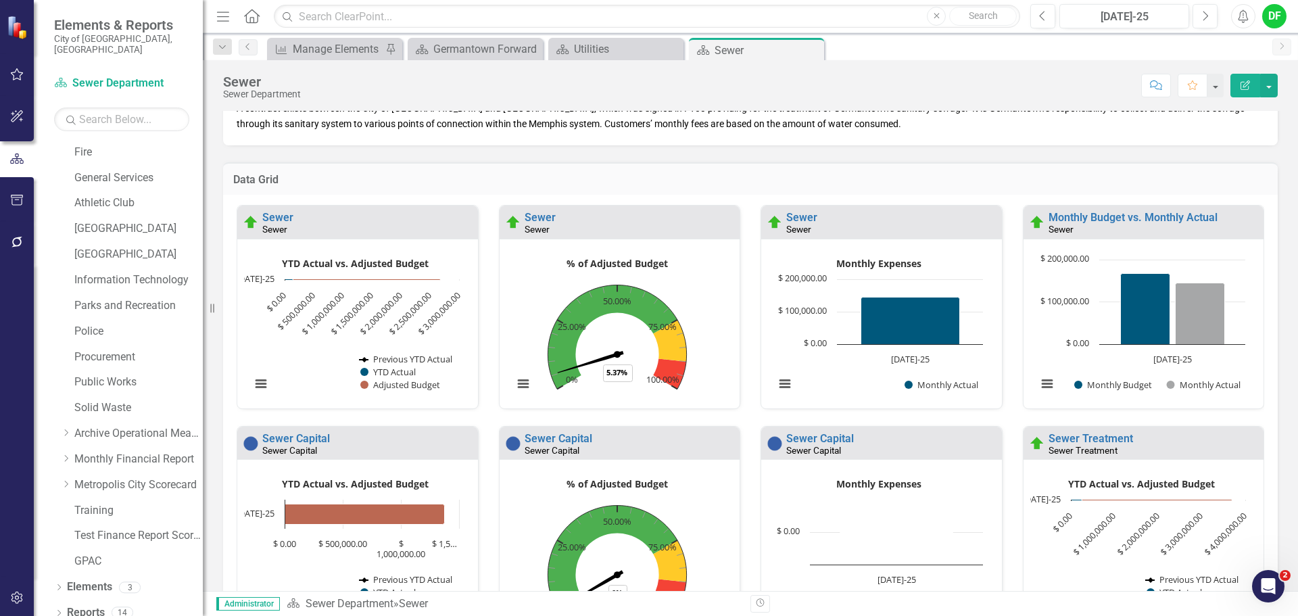
scroll to position [130, 0]
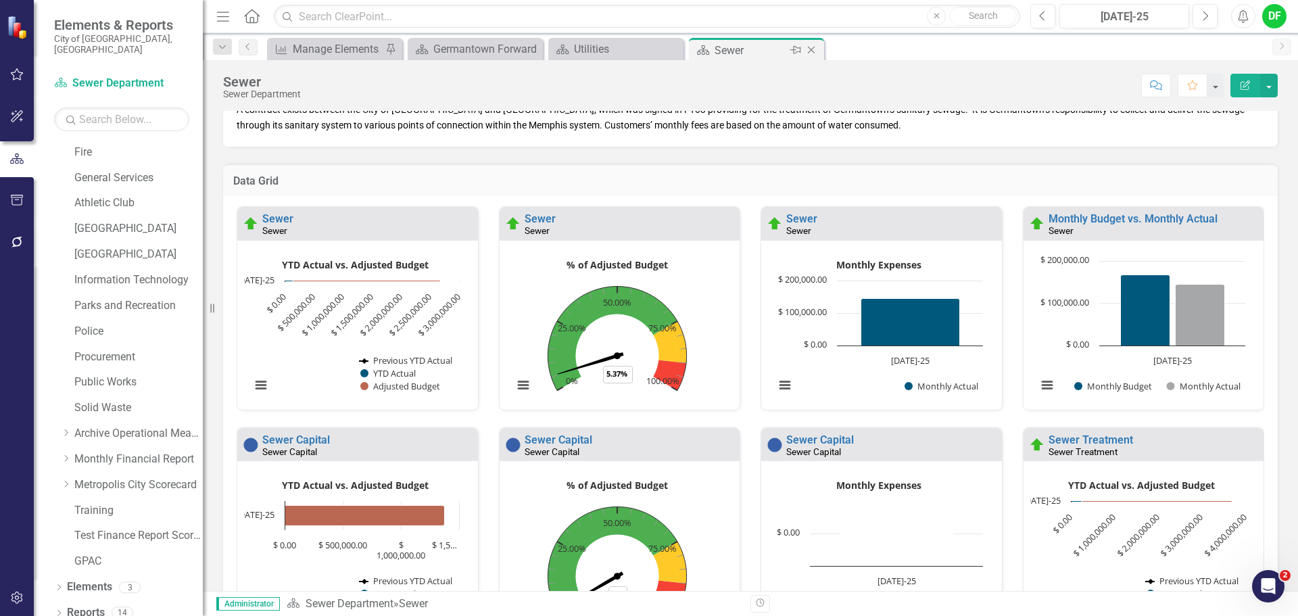
click at [810, 49] on icon "Close" at bounding box center [811, 50] width 14 height 11
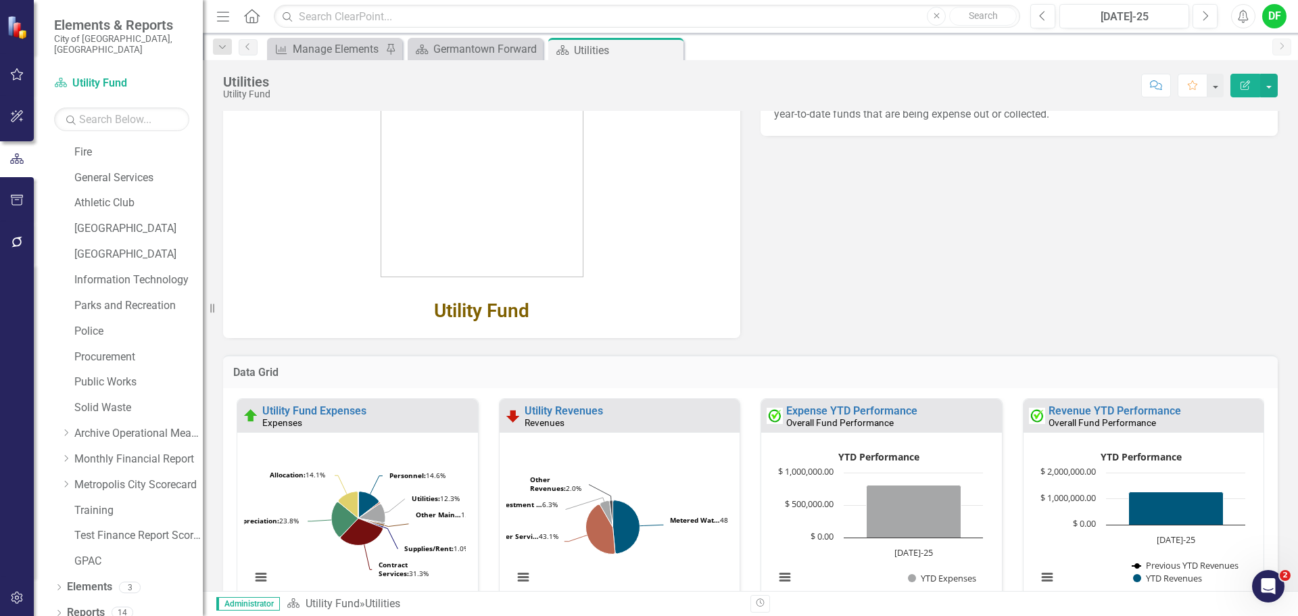
scroll to position [111, 0]
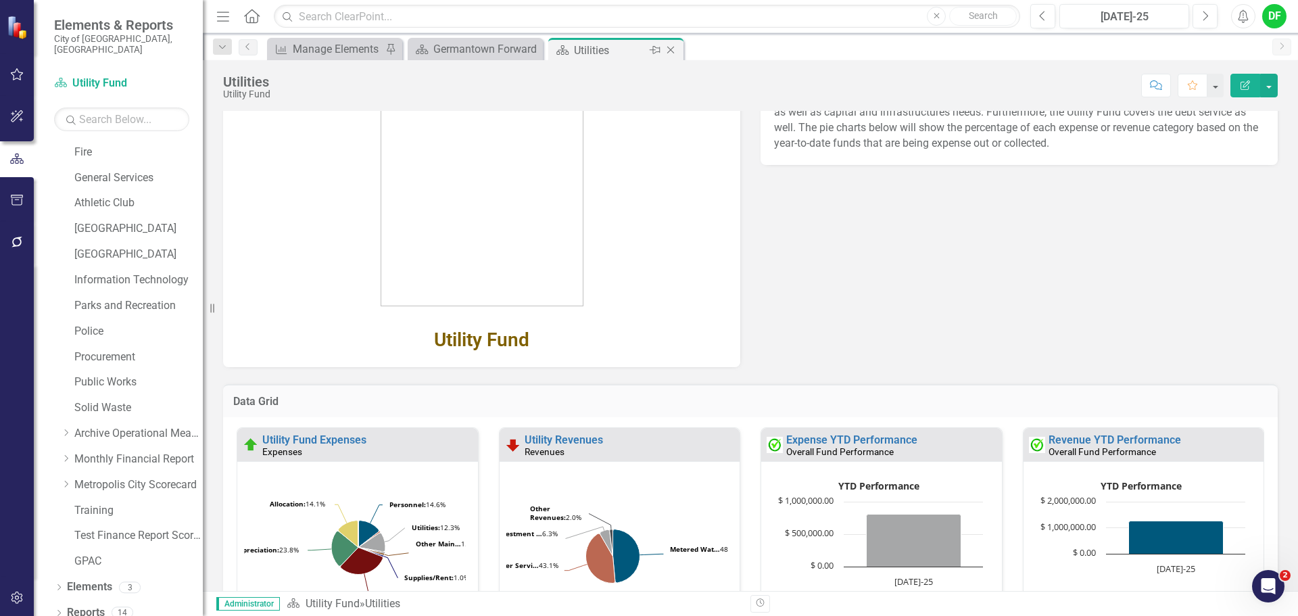
click at [670, 45] on icon "Close" at bounding box center [671, 50] width 14 height 11
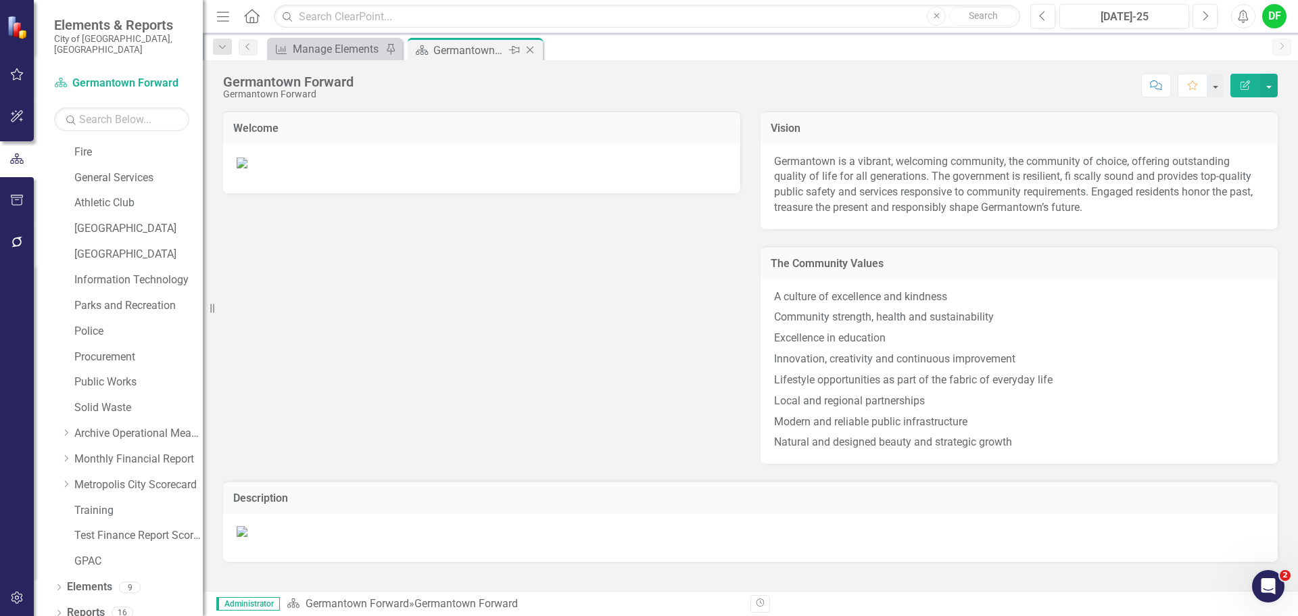
click at [531, 48] on icon "Close" at bounding box center [530, 50] width 14 height 11
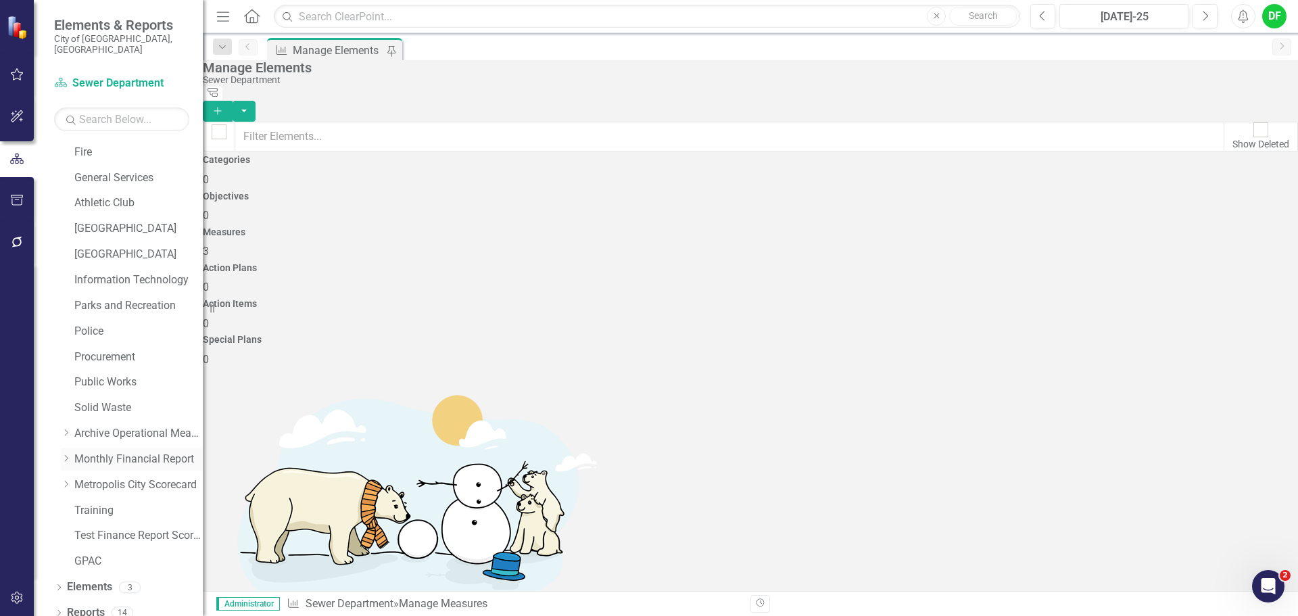
click at [66, 454] on icon "Dropdown" at bounding box center [66, 458] width 10 height 8
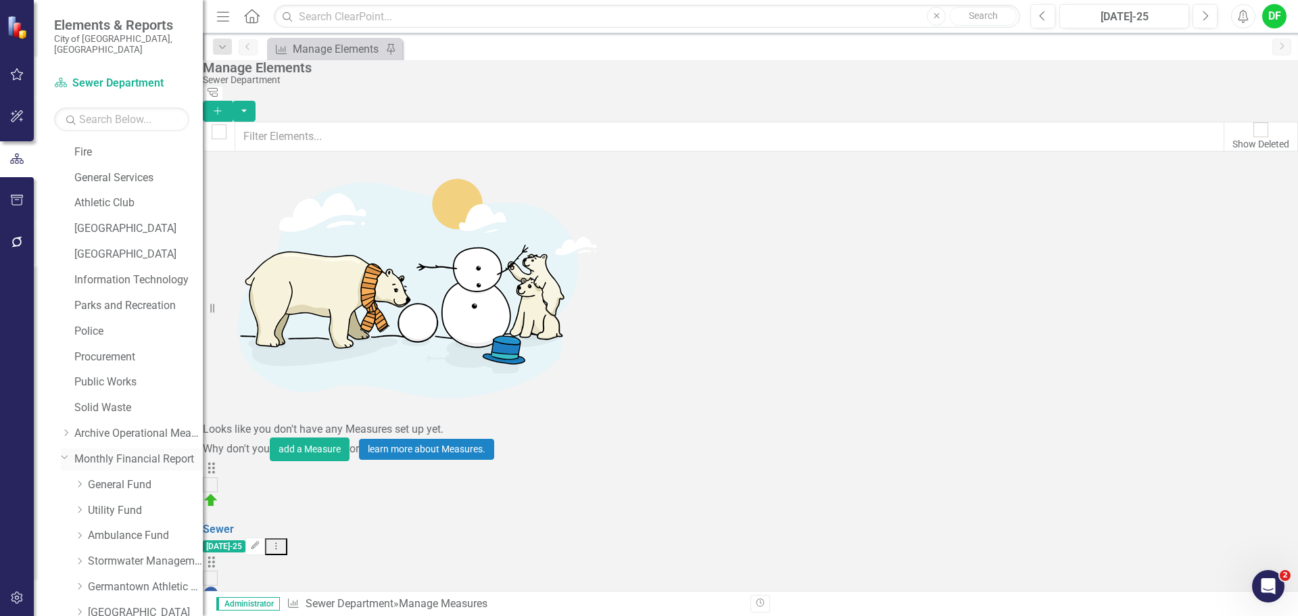
scroll to position [459, 0]
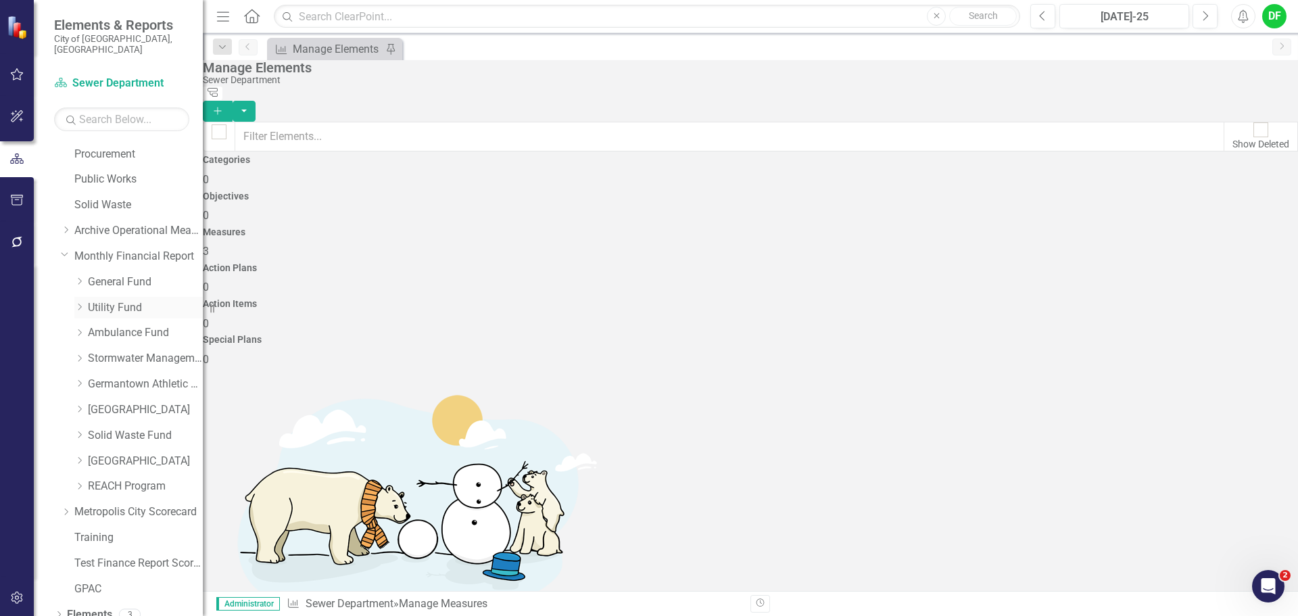
click at [80, 303] on icon "Dropdown" at bounding box center [79, 307] width 10 height 8
click at [74, 300] on icon "Dropdown" at bounding box center [78, 305] width 8 height 10
